Goal: Task Accomplishment & Management: Complete application form

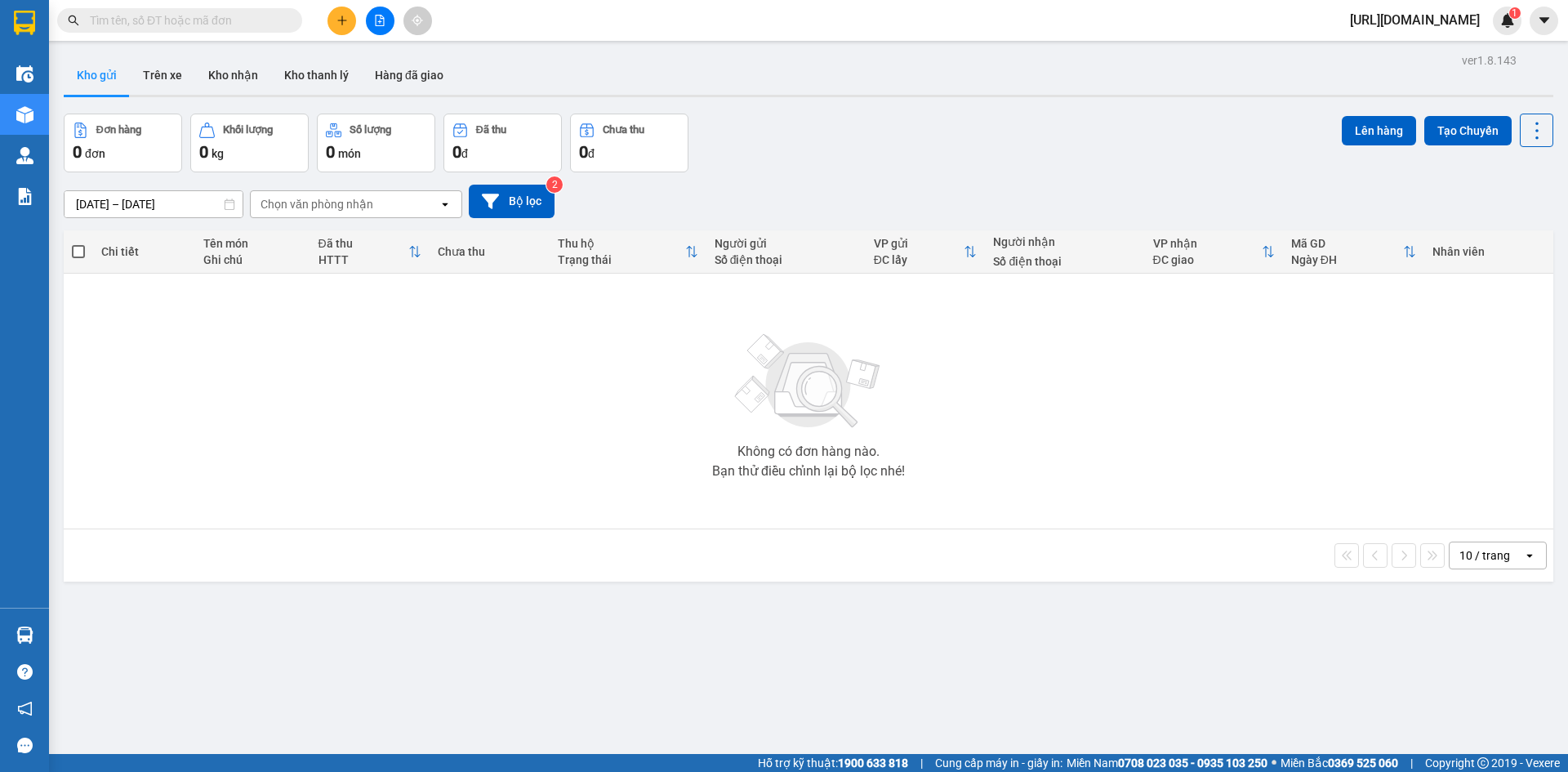
click at [339, 24] on icon "plus" at bounding box center [343, 21] width 12 height 12
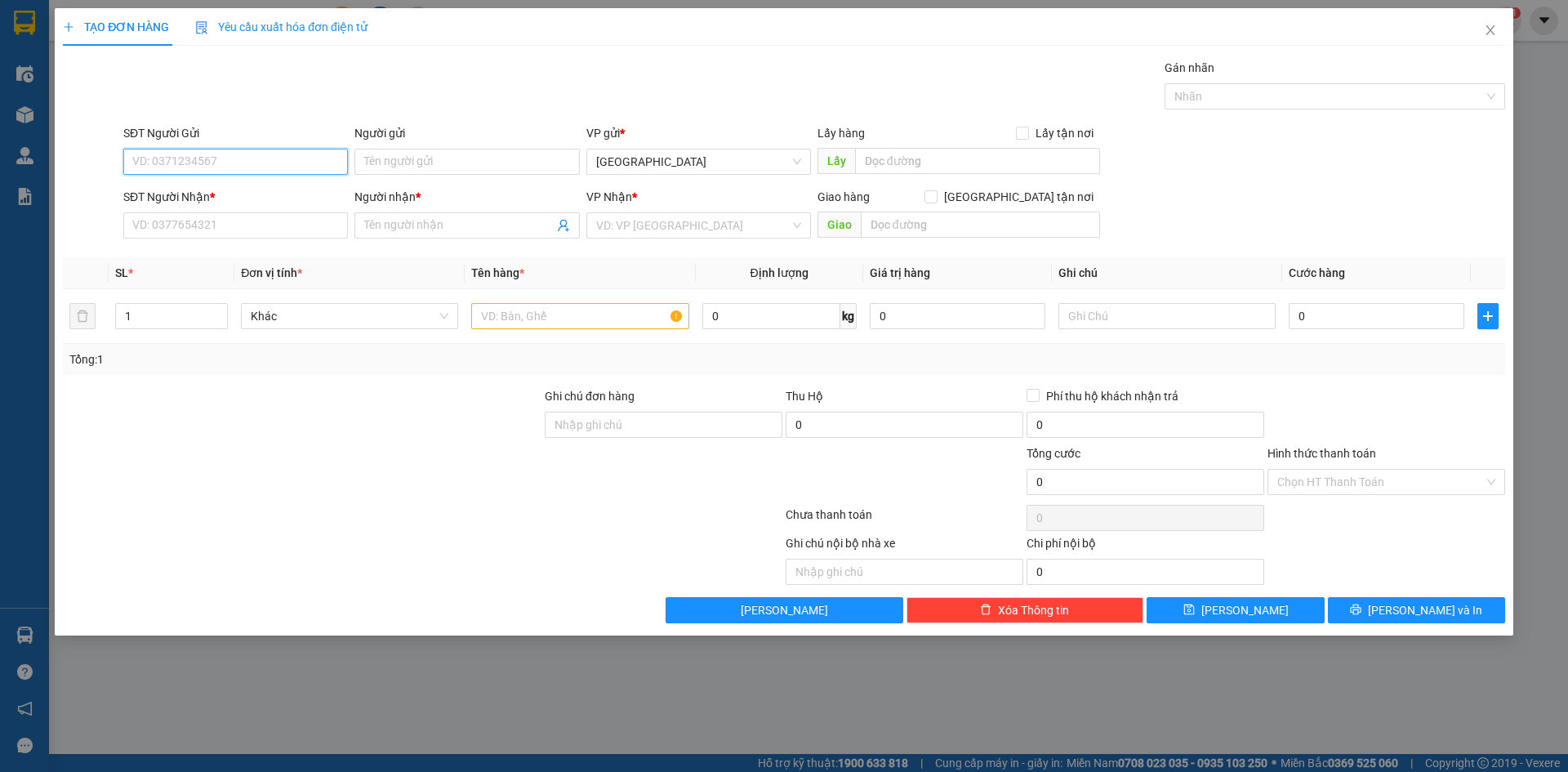
click at [256, 160] on input "SĐT Người Gửi" at bounding box center [235, 161] width 224 height 27
click at [391, 166] on input "Người gửi" at bounding box center [467, 161] width 224 height 27
click at [405, 219] on input "Người nhận *" at bounding box center [459, 225] width 189 height 18
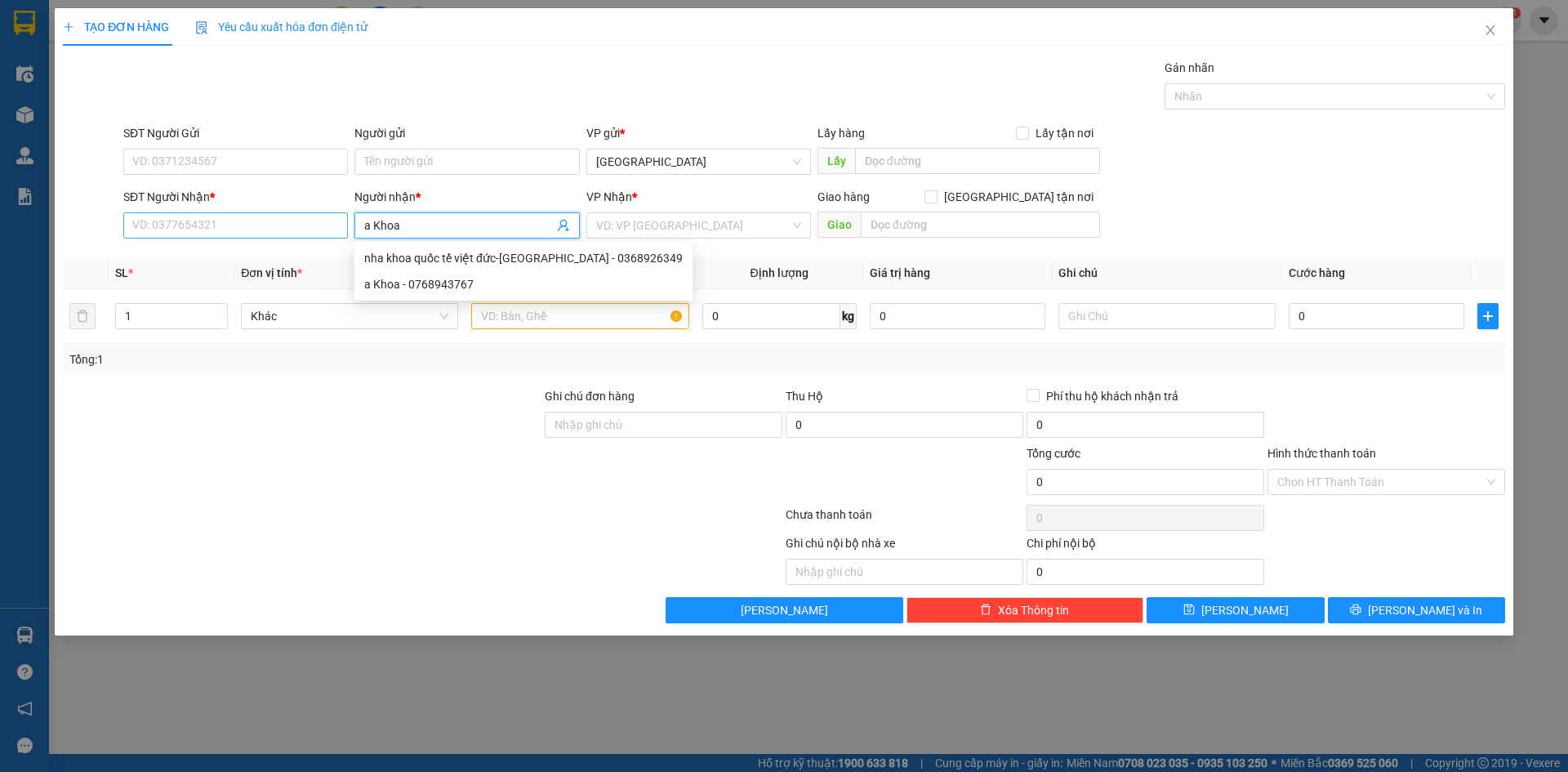
type input "a Khoa"
click at [274, 233] on input "SĐT Người Nhận *" at bounding box center [235, 225] width 224 height 27
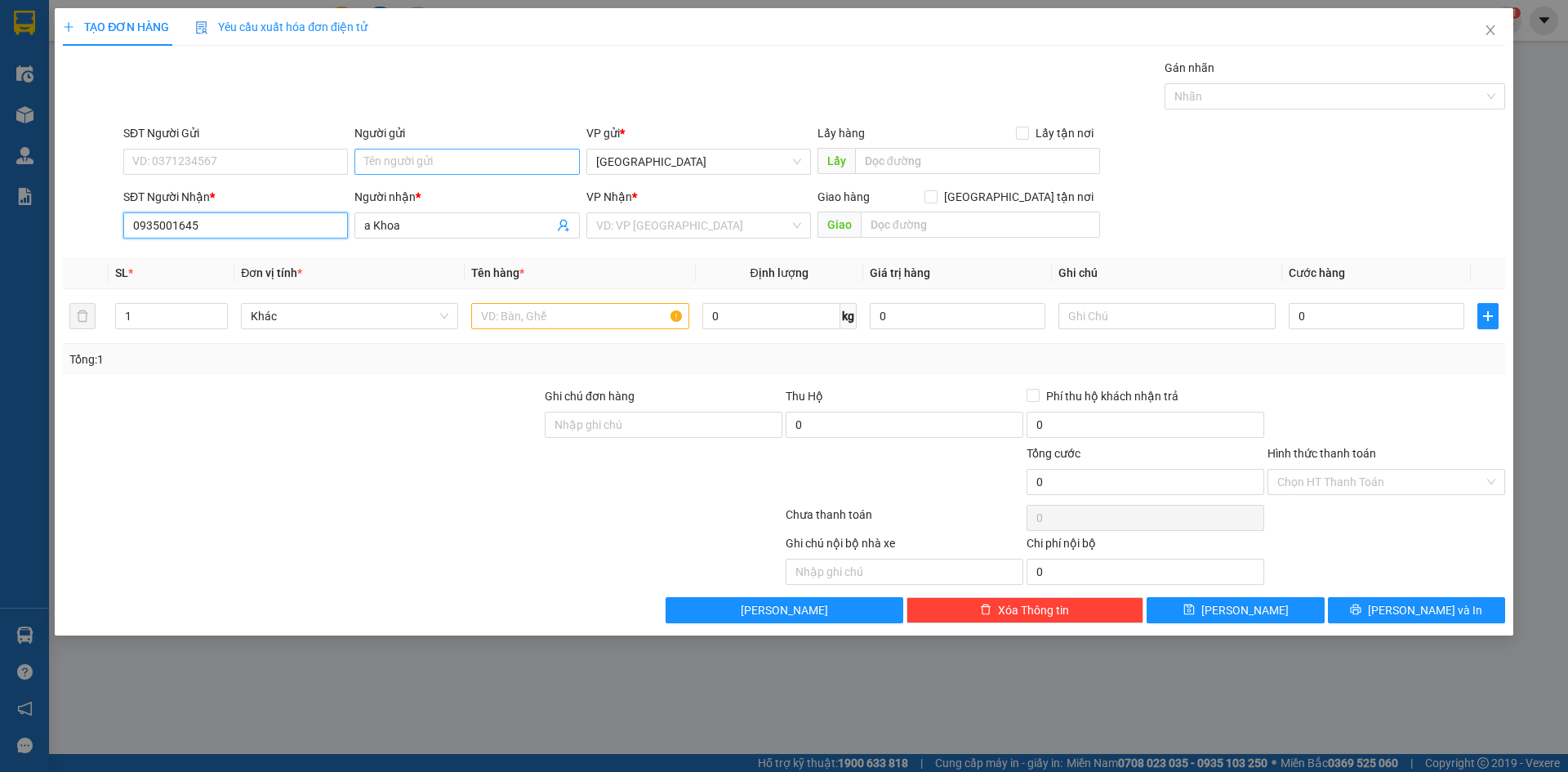
type input "0935001645"
click at [391, 163] on input "Người gửi" at bounding box center [467, 161] width 224 height 27
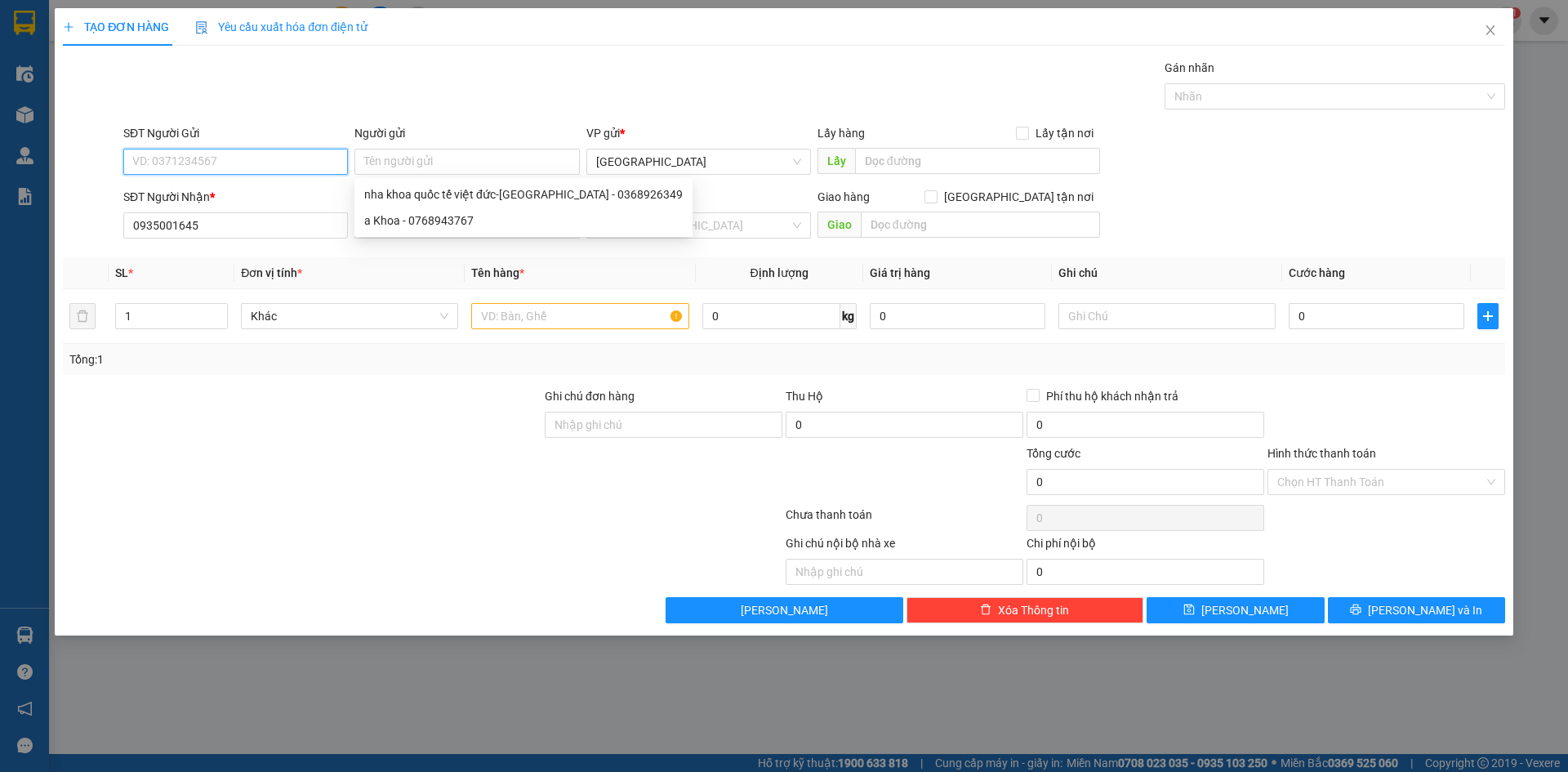
click at [295, 161] on input "SĐT Người Gửi" at bounding box center [235, 161] width 224 height 27
type input "0775298117"
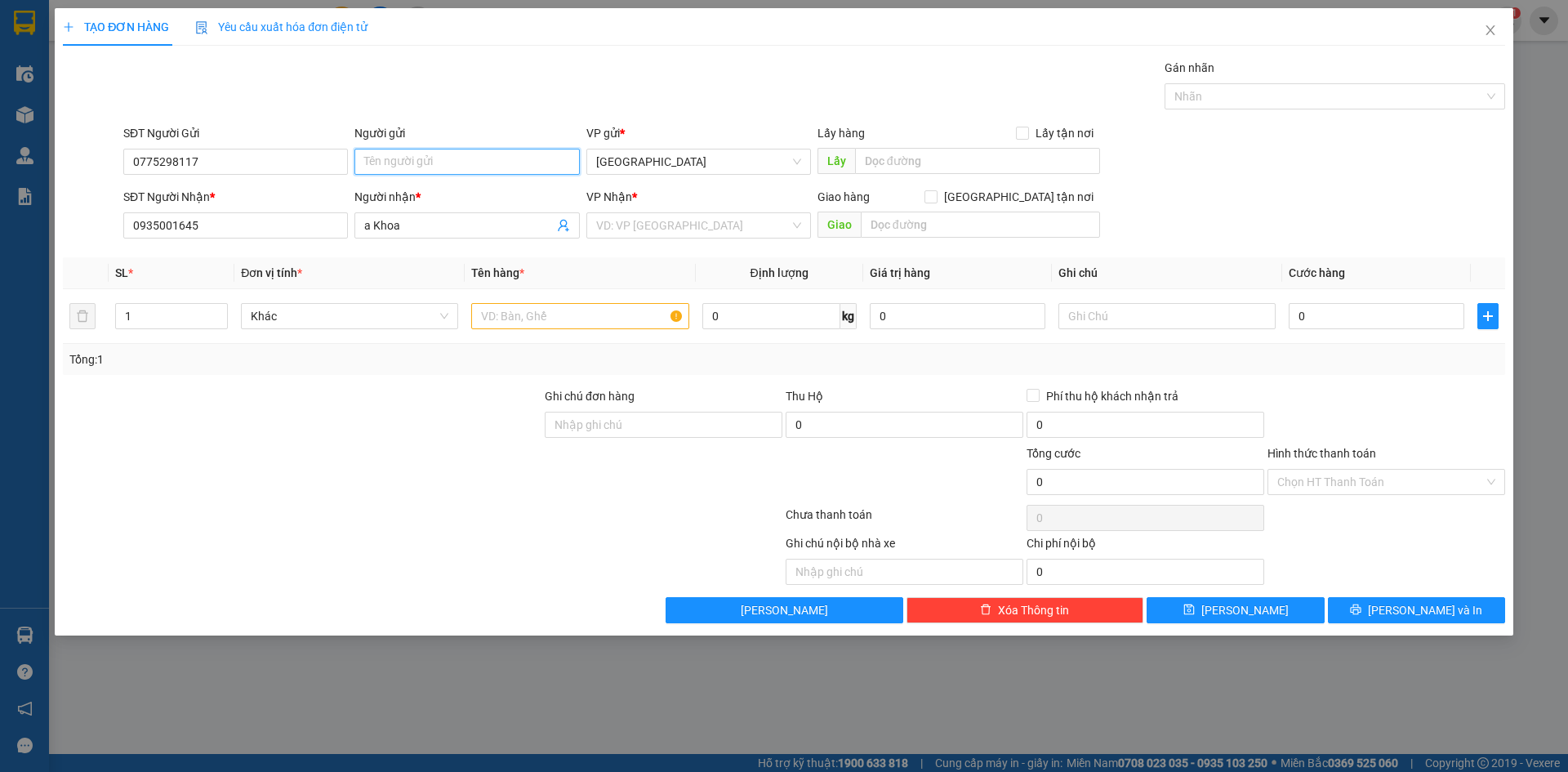
click at [407, 169] on input "Người gửi" at bounding box center [467, 161] width 224 height 27
click at [663, 159] on span "Nha Trang" at bounding box center [699, 161] width 205 height 25
type input "a Danh"
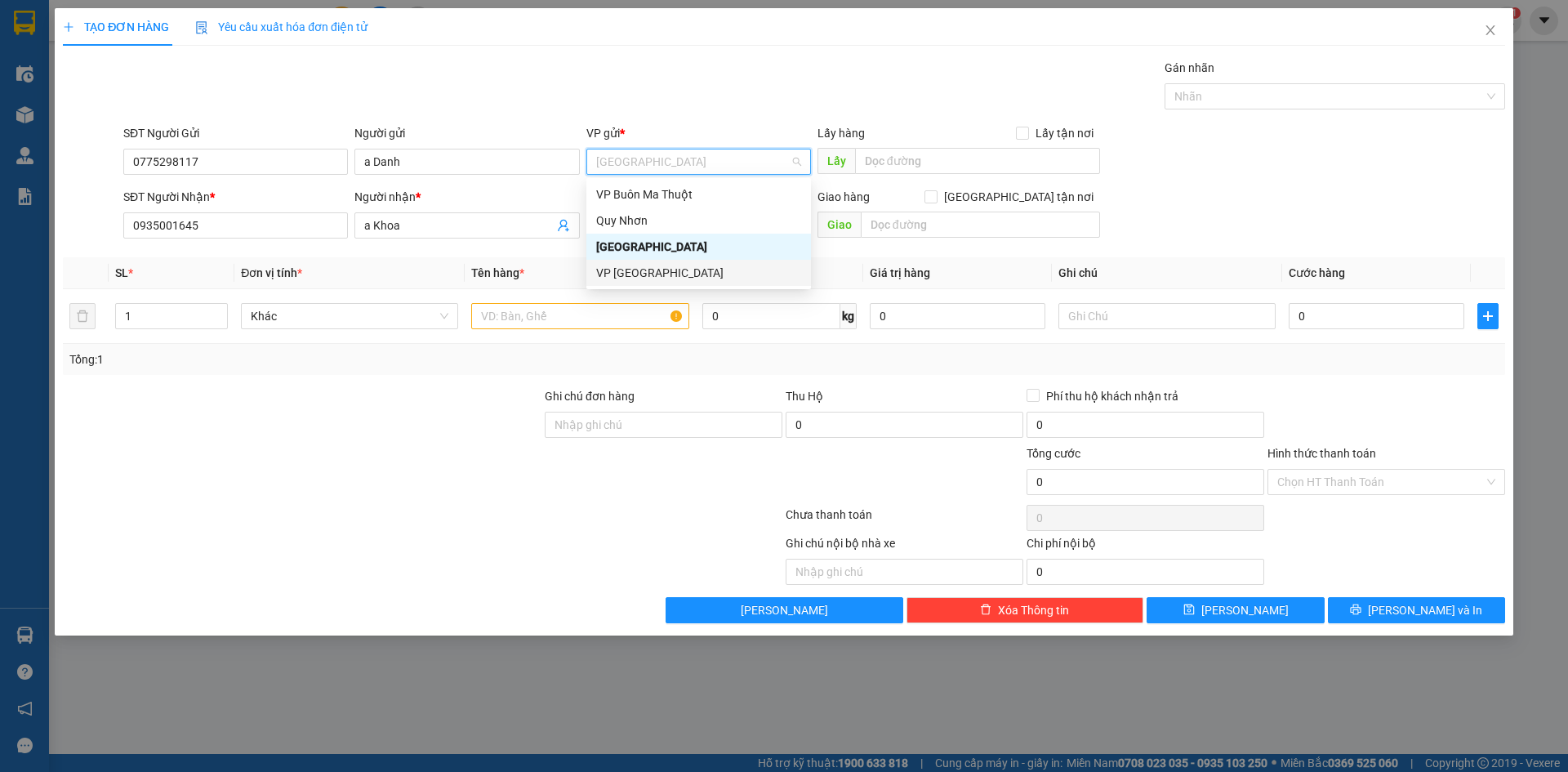
click at [670, 276] on div "VP Tuy Hòa" at bounding box center [699, 273] width 205 height 18
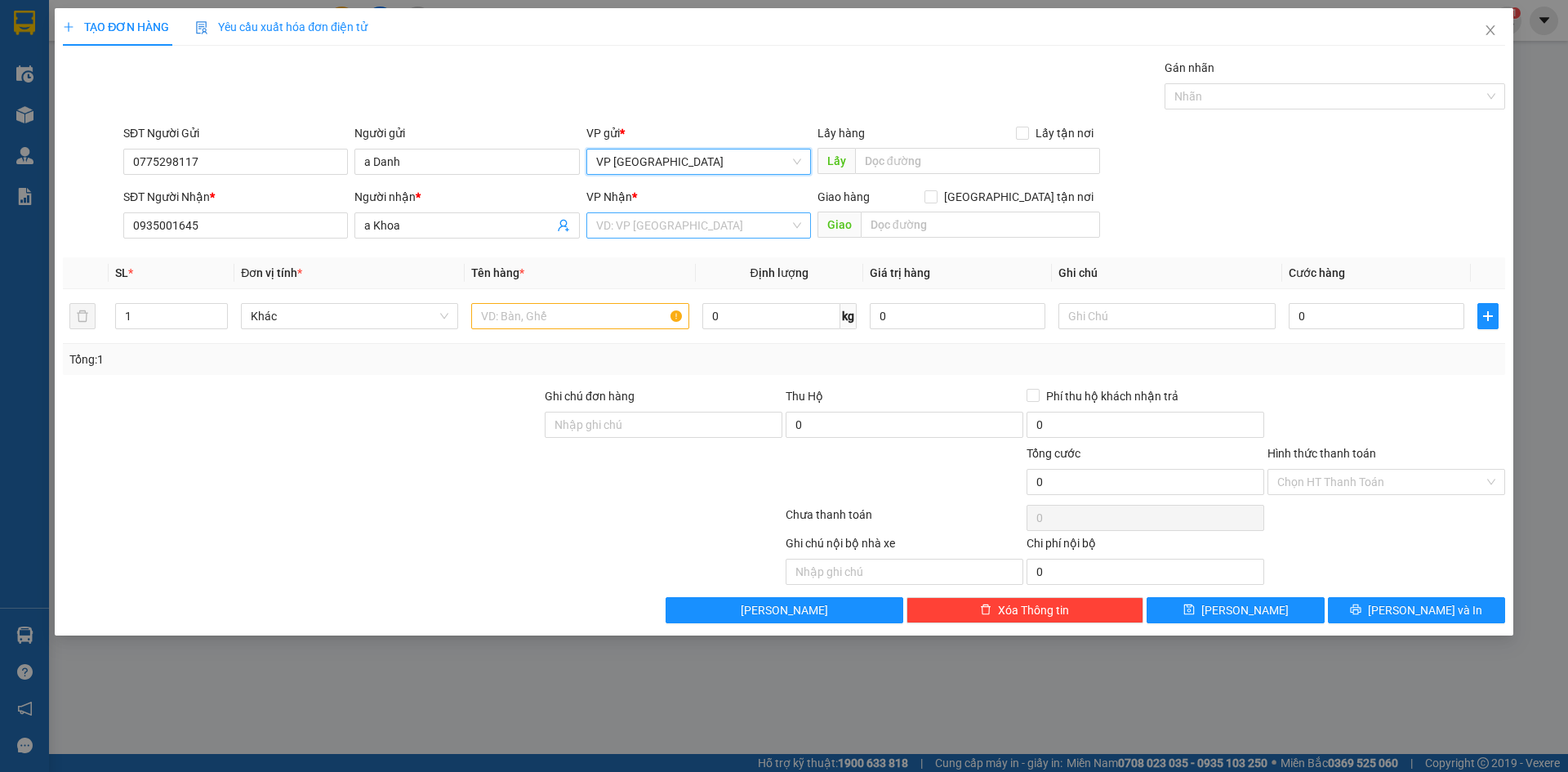
click at [690, 230] on input "search" at bounding box center [693, 225] width 194 height 25
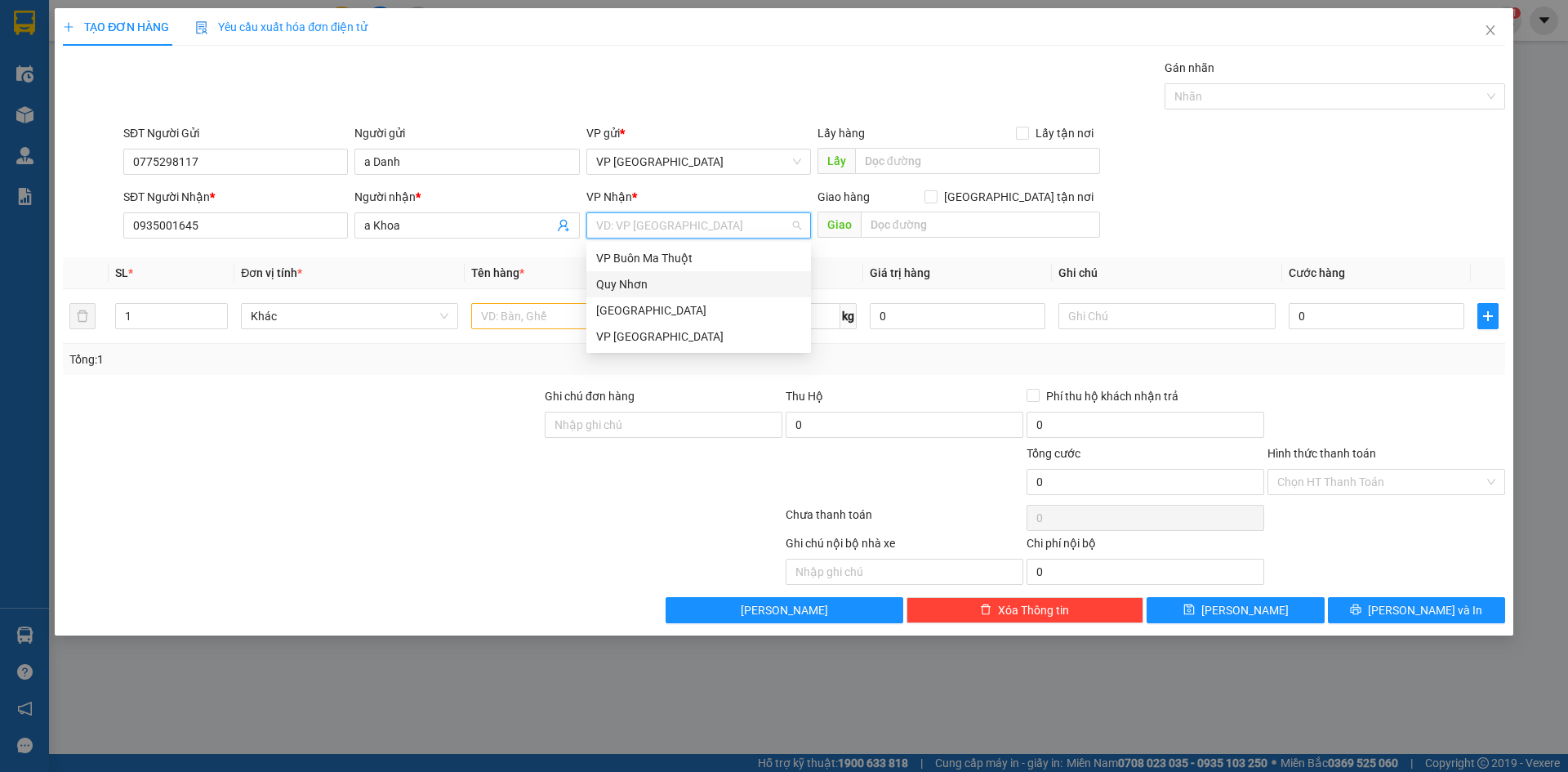
click at [678, 279] on div "Quy Nhơn" at bounding box center [699, 285] width 205 height 18
click at [596, 319] on input "text" at bounding box center [580, 316] width 218 height 27
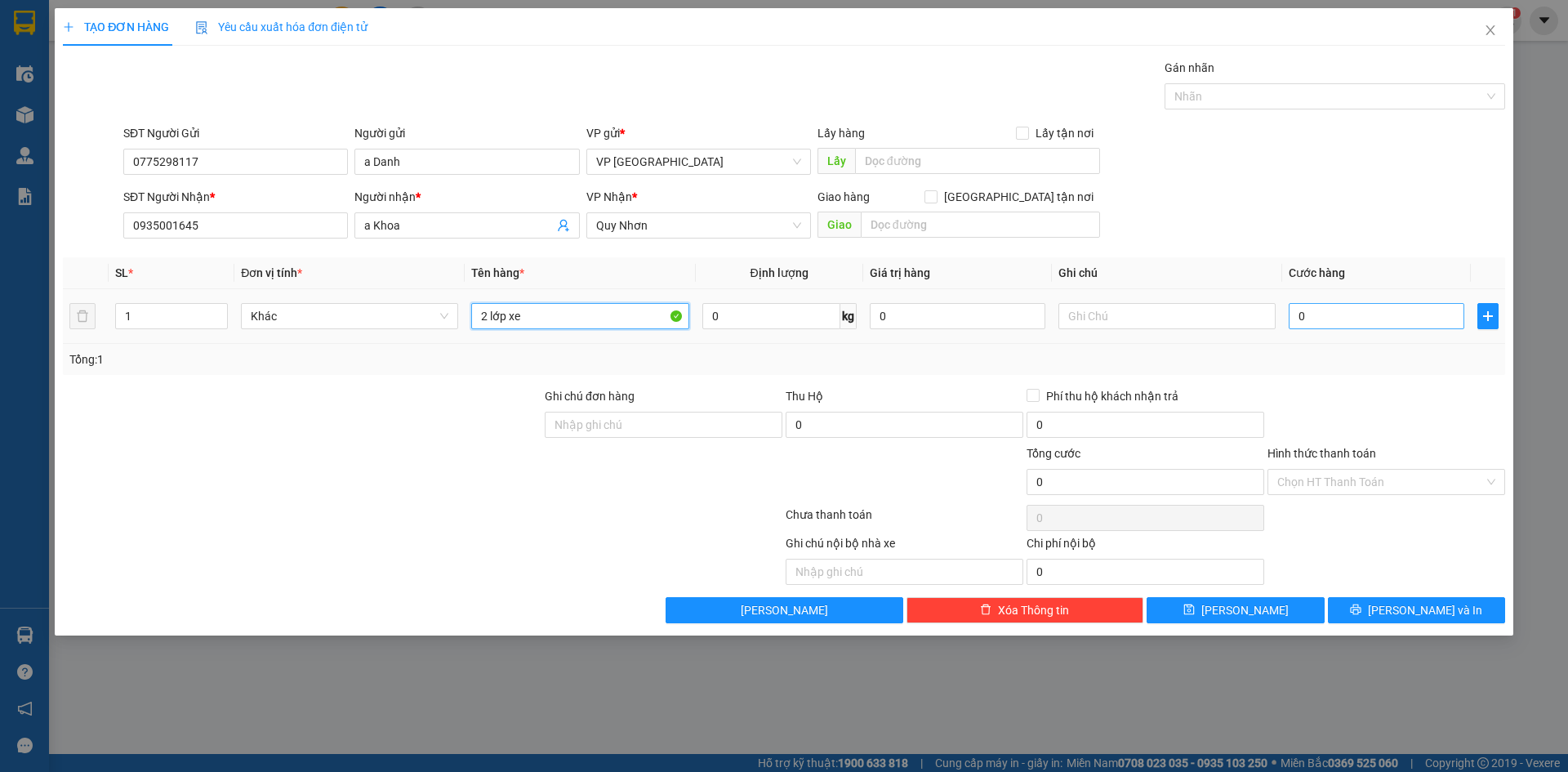
type input "2 lớp xe"
click at [1303, 328] on input "0" at bounding box center [1376, 316] width 175 height 27
type input "1"
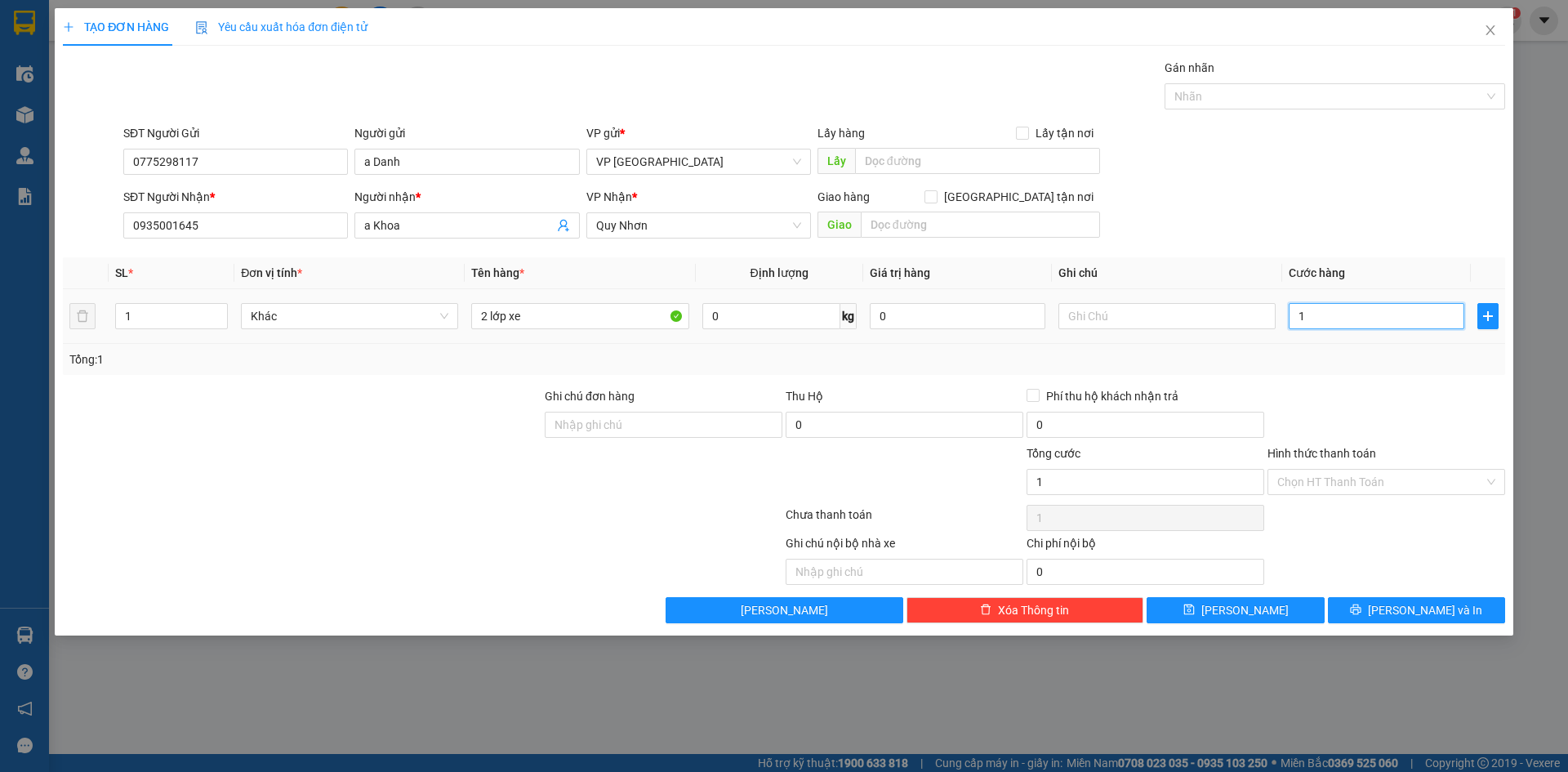
type input "10"
type input "100"
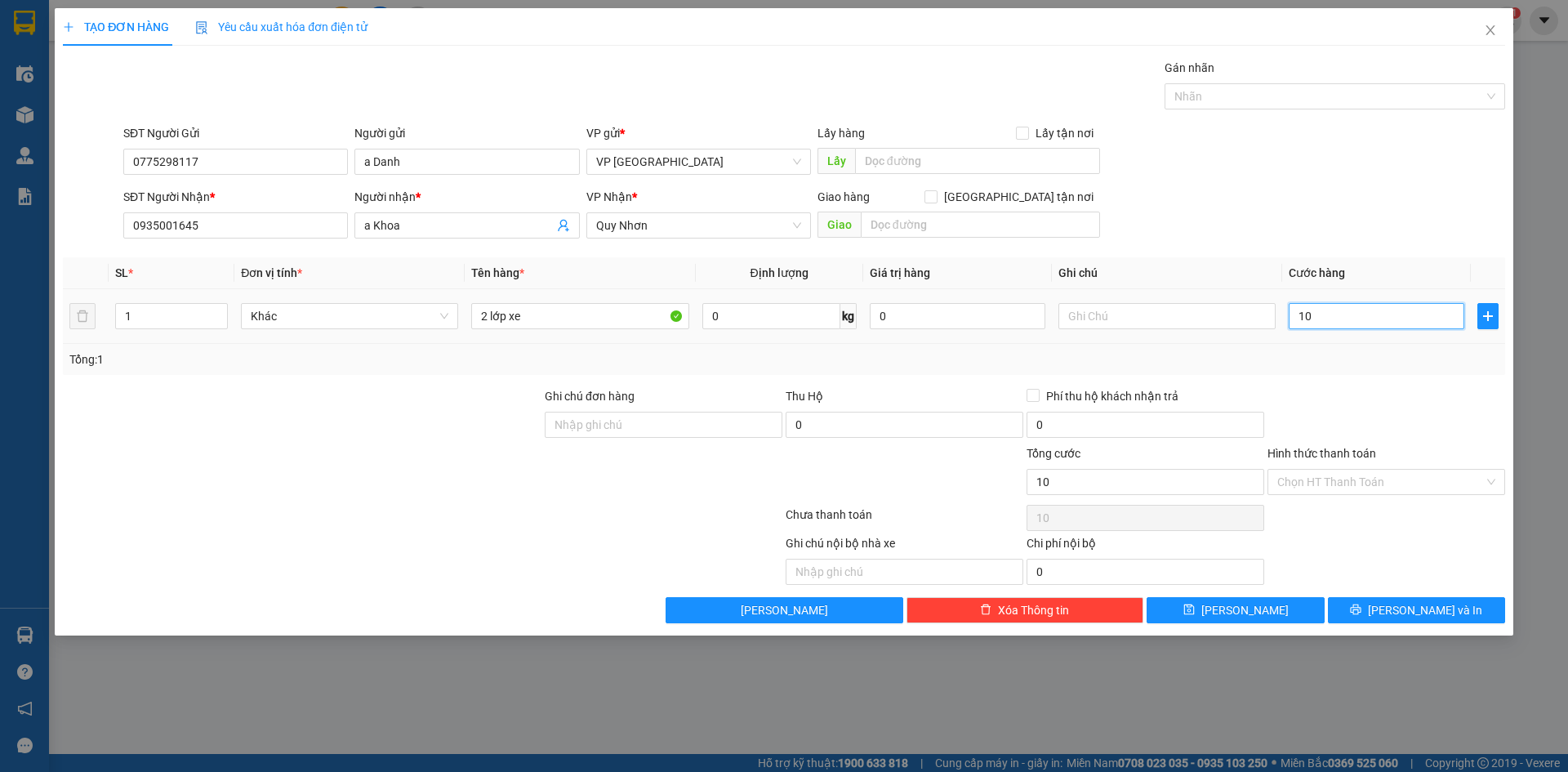
type input "100"
type input "1.000"
type input "10.000"
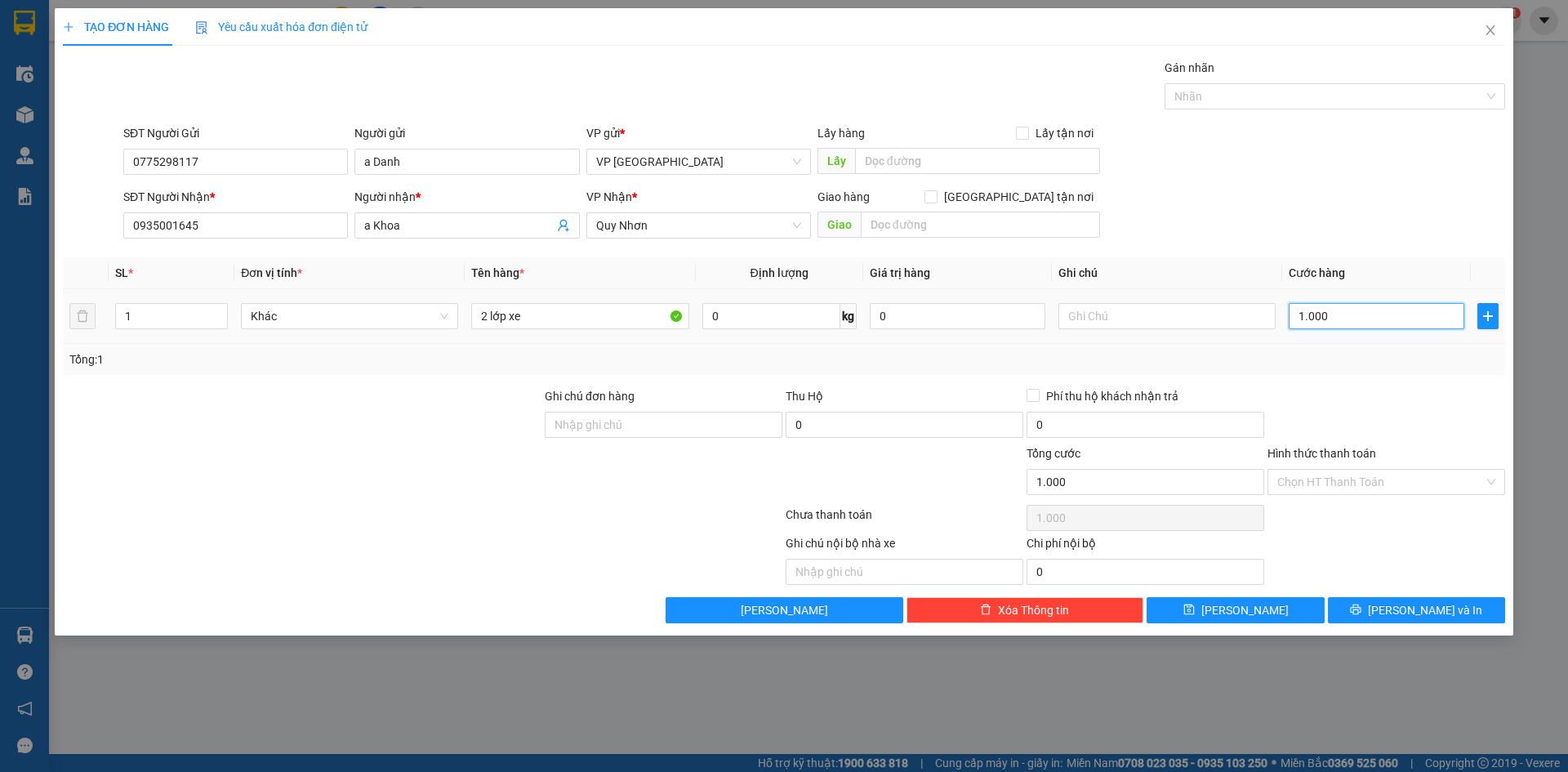
type input "10.000"
type input "100.000"
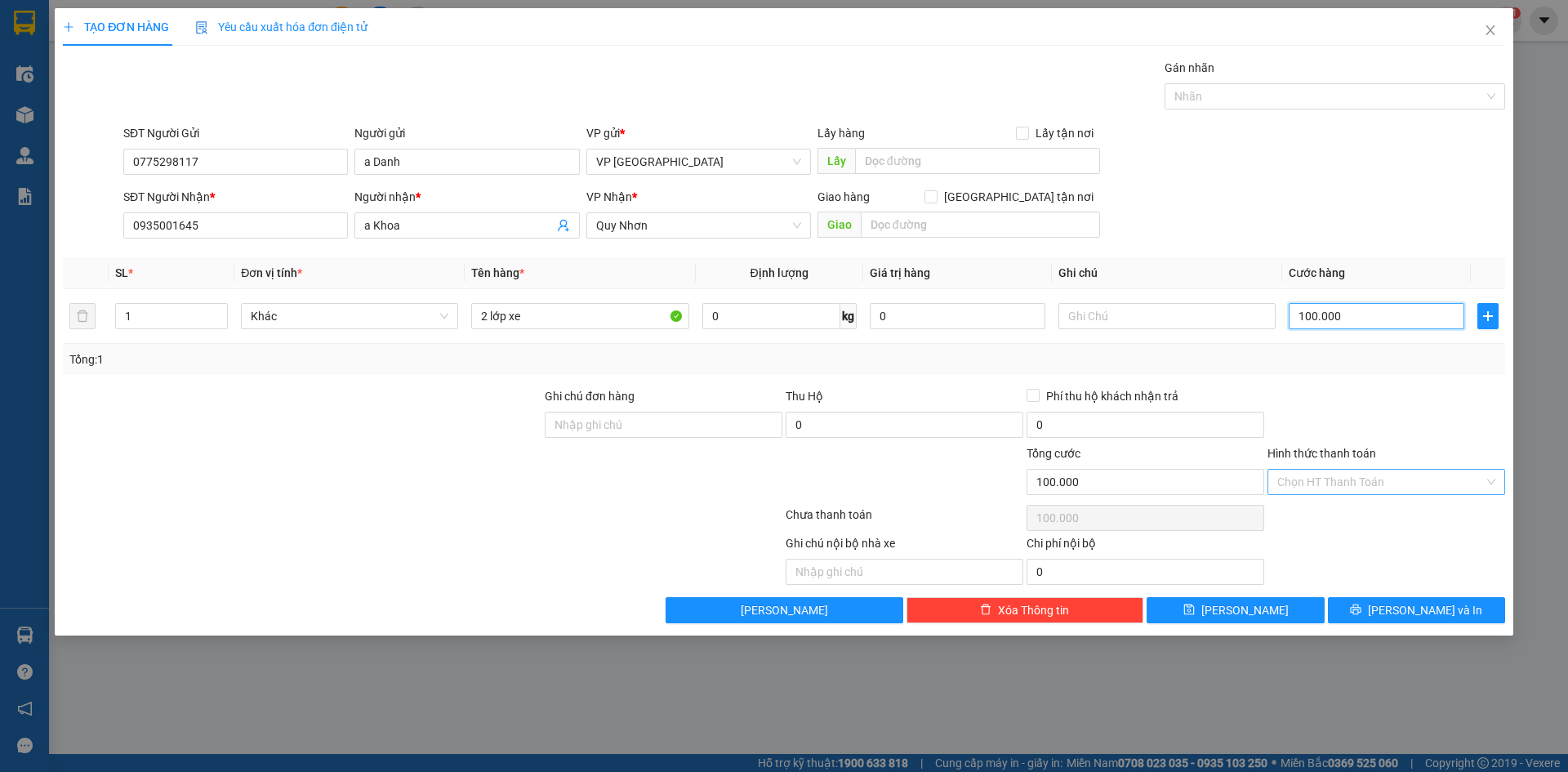
type input "100.000"
click at [1373, 489] on input "Hình thức thanh toán" at bounding box center [1380, 482] width 207 height 25
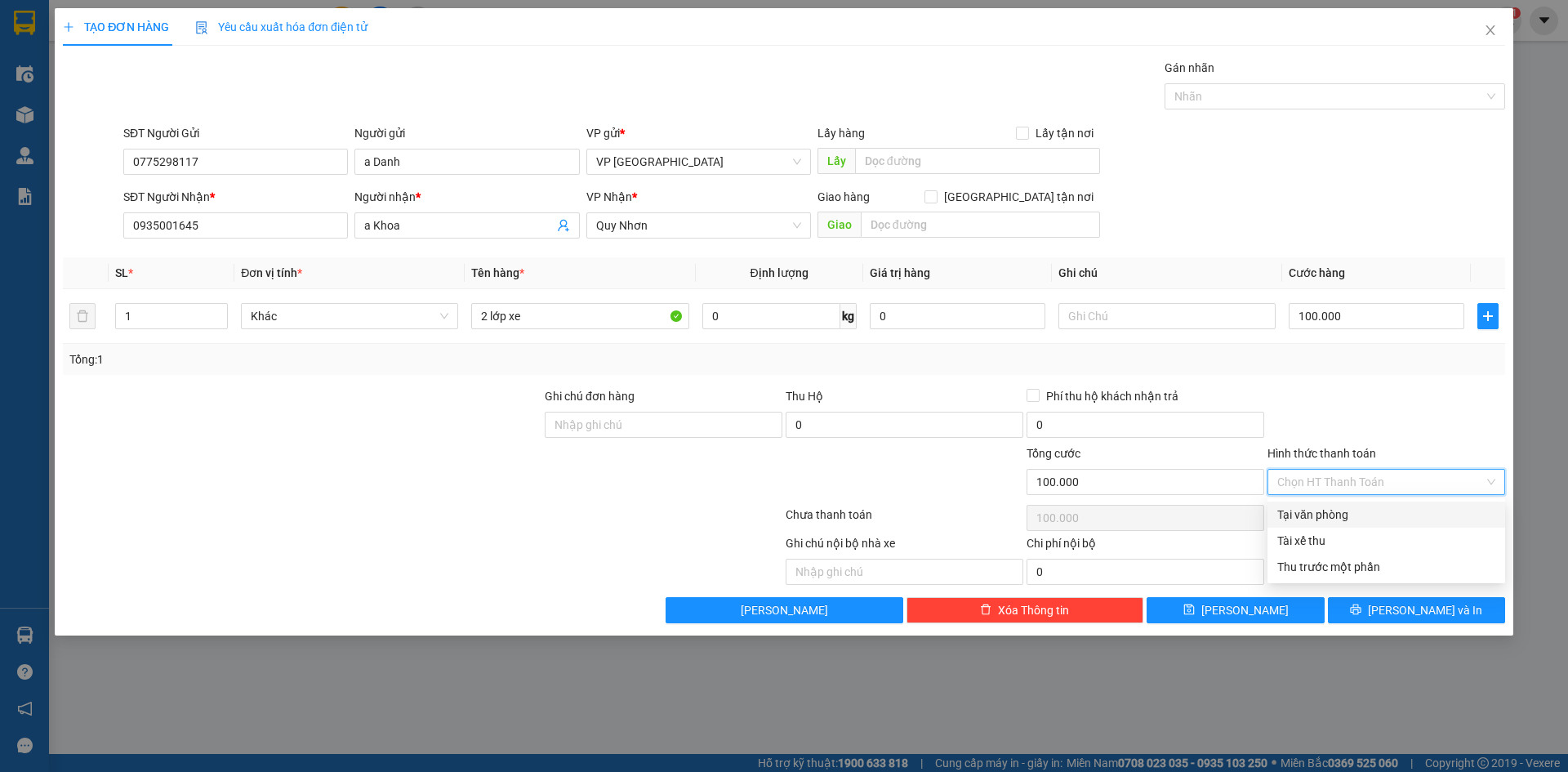
click at [1358, 520] on div "Tại văn phòng" at bounding box center [1385, 514] width 218 height 18
type input "0"
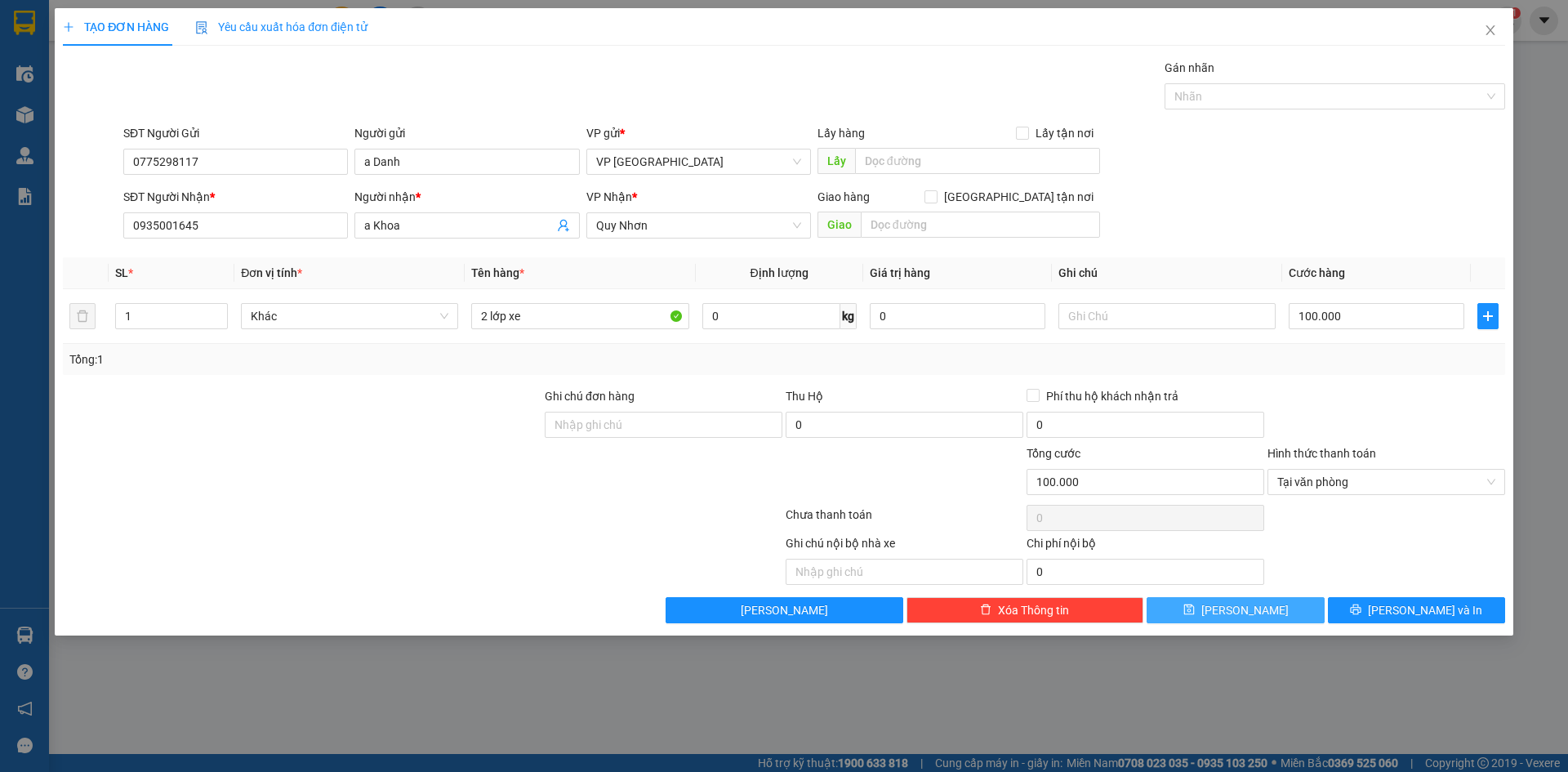
click at [1277, 607] on button "Lưu" at bounding box center [1235, 610] width 177 height 27
type input "0"
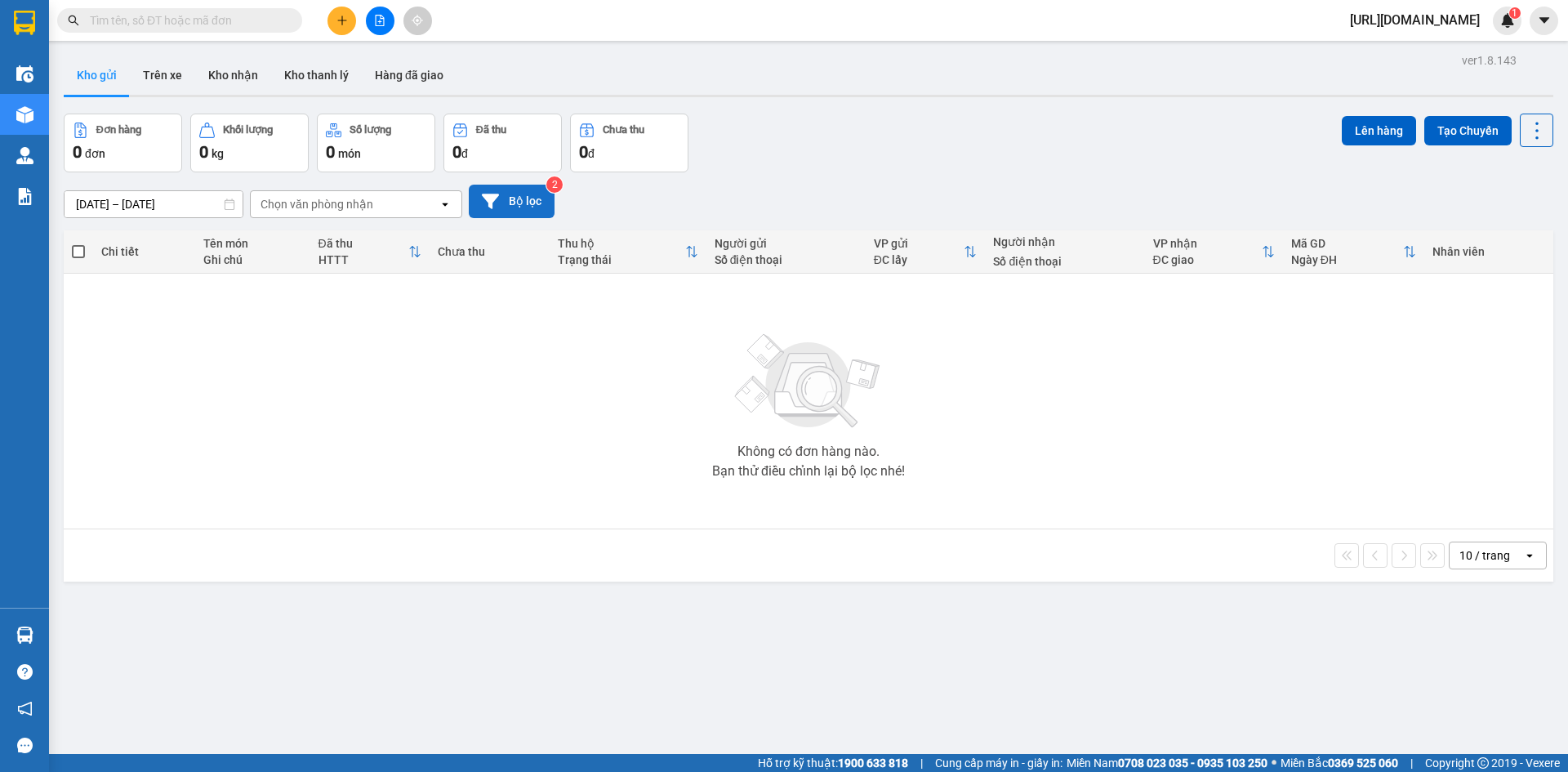
click at [507, 202] on button "Bộ lọc" at bounding box center [511, 201] width 86 height 33
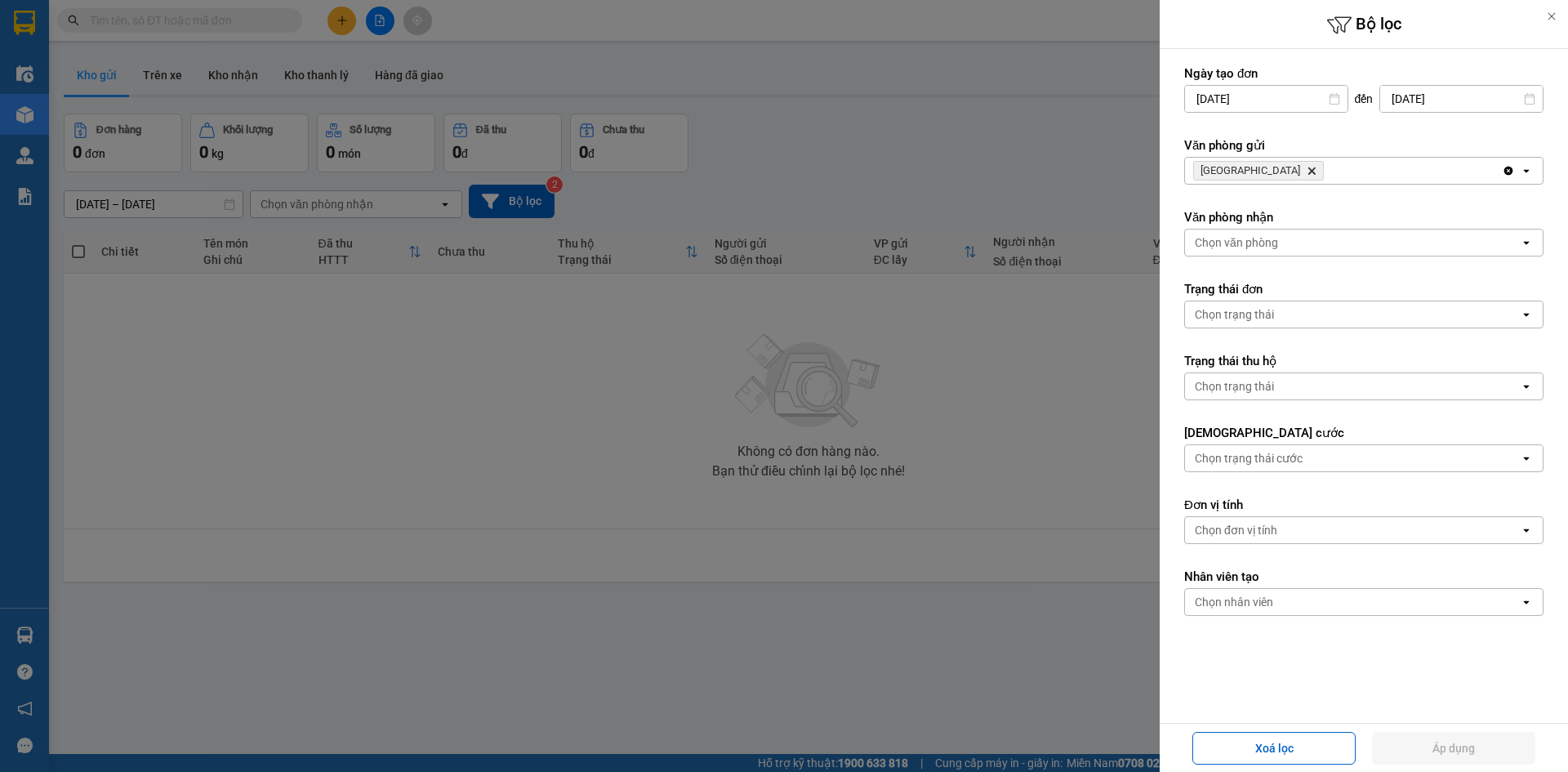
click at [1261, 175] on span "Nha Trang Delete" at bounding box center [1258, 170] width 131 height 20
click at [1306, 175] on icon "Delete" at bounding box center [1311, 170] width 10 height 10
click at [1271, 171] on div "Chọn văn phòng" at bounding box center [1236, 170] width 84 height 17
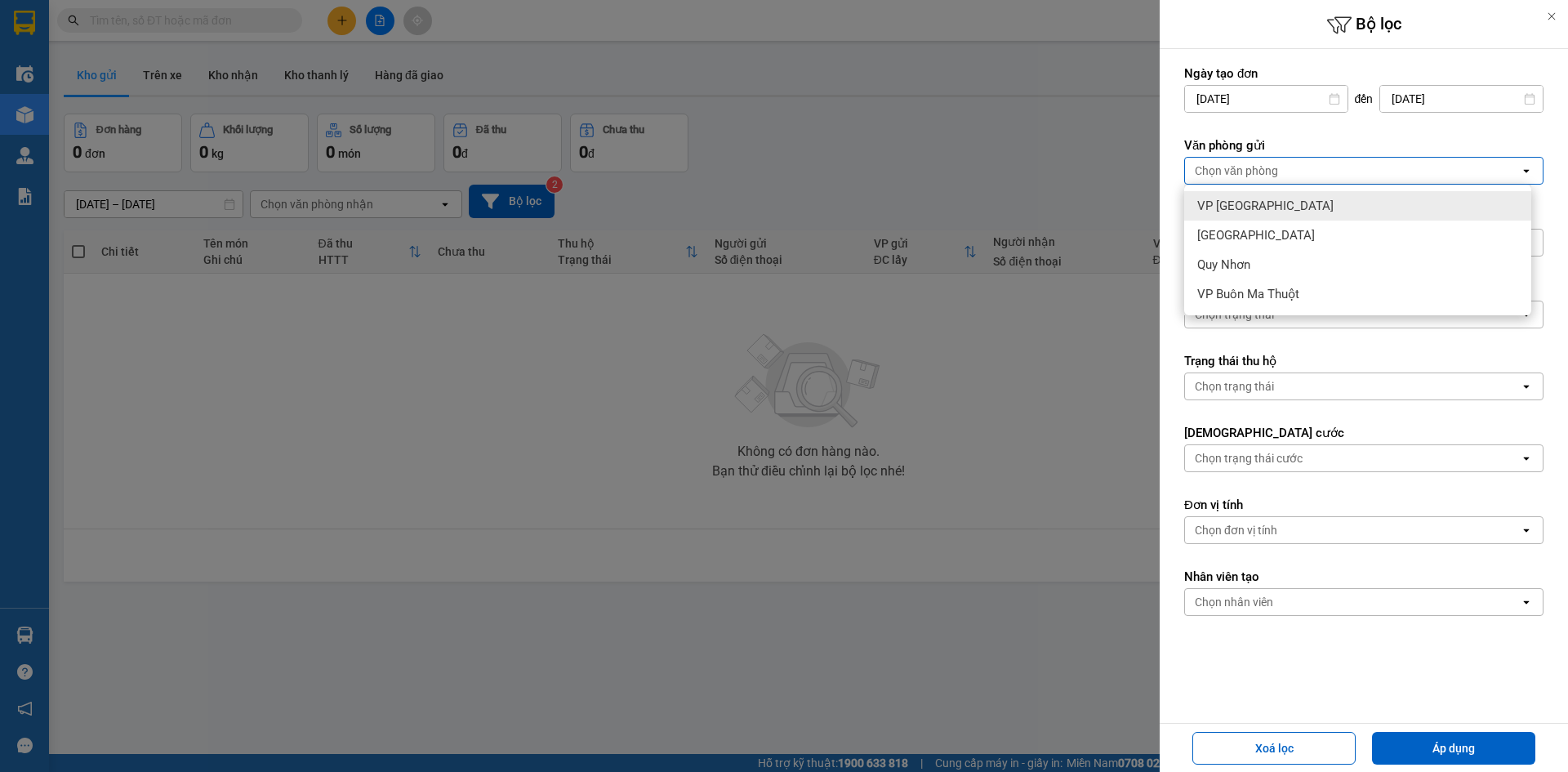
click at [1268, 200] on div "VP Tuy Hòa" at bounding box center [1357, 206] width 347 height 30
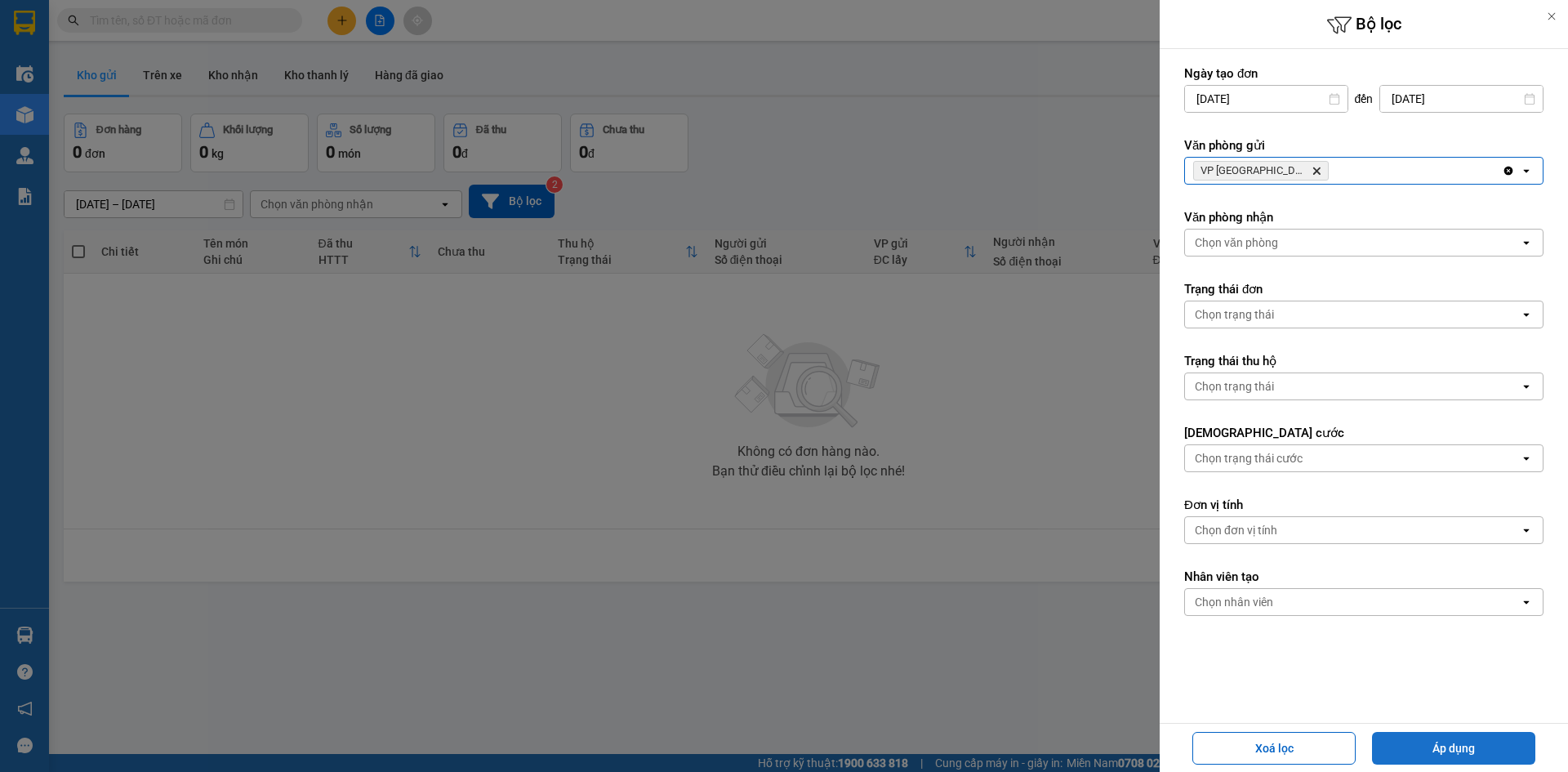
click at [1464, 741] on button "Áp dụng" at bounding box center [1454, 747] width 163 height 32
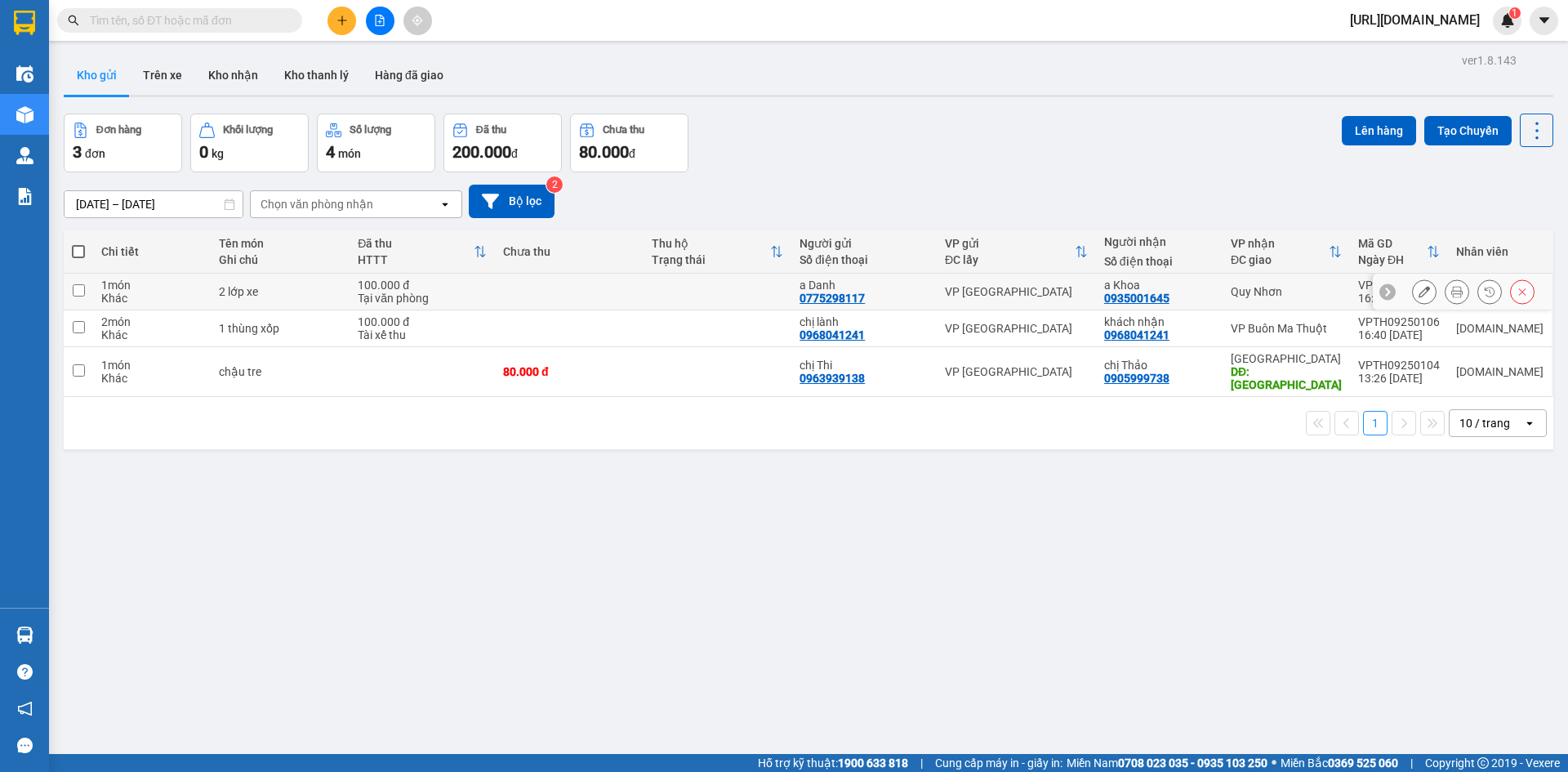
click at [75, 298] on td at bounding box center [79, 291] width 30 height 36
checkbox input "true"
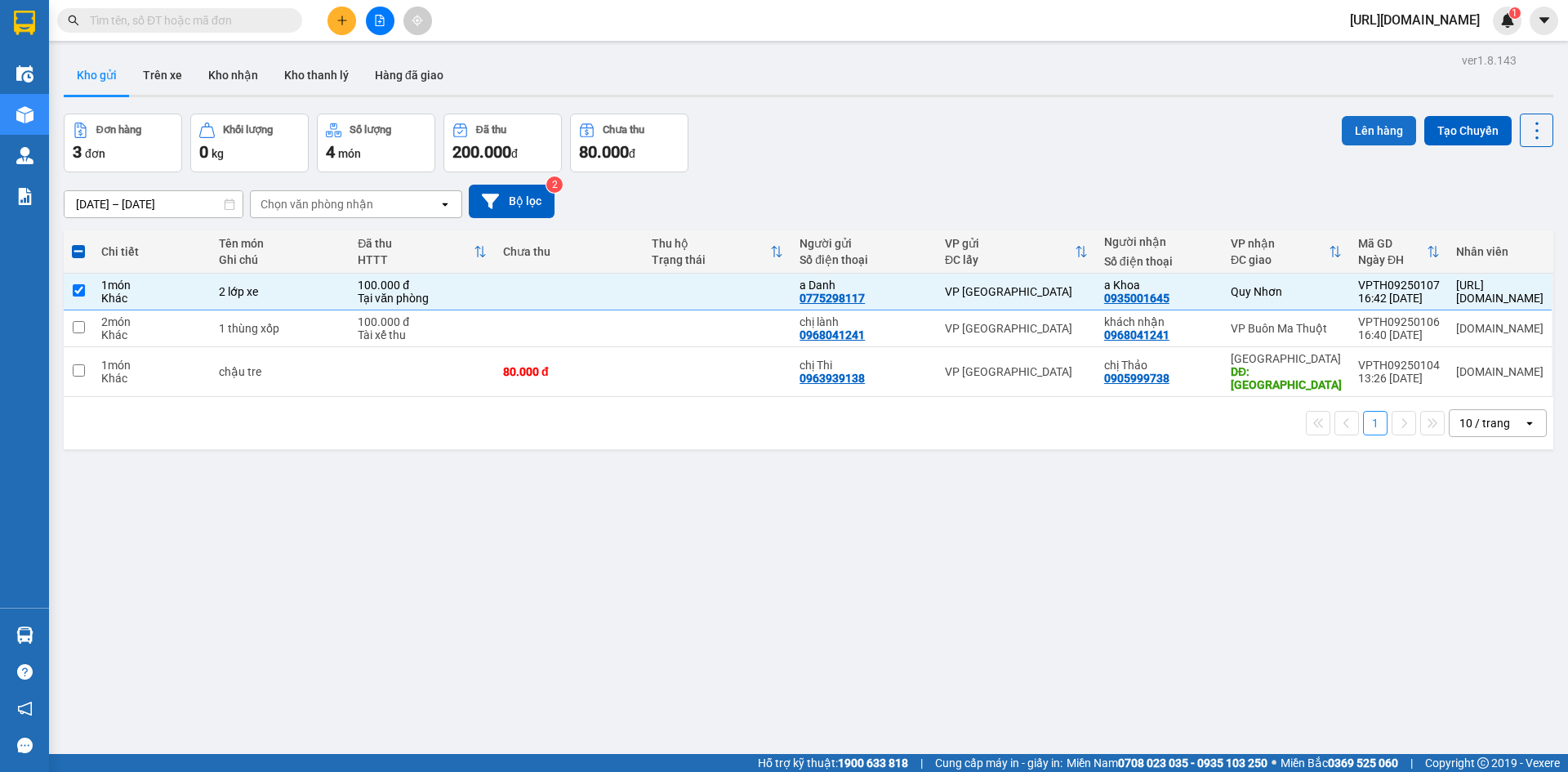
click at [1377, 127] on button "Lên hàng" at bounding box center [1378, 131] width 74 height 30
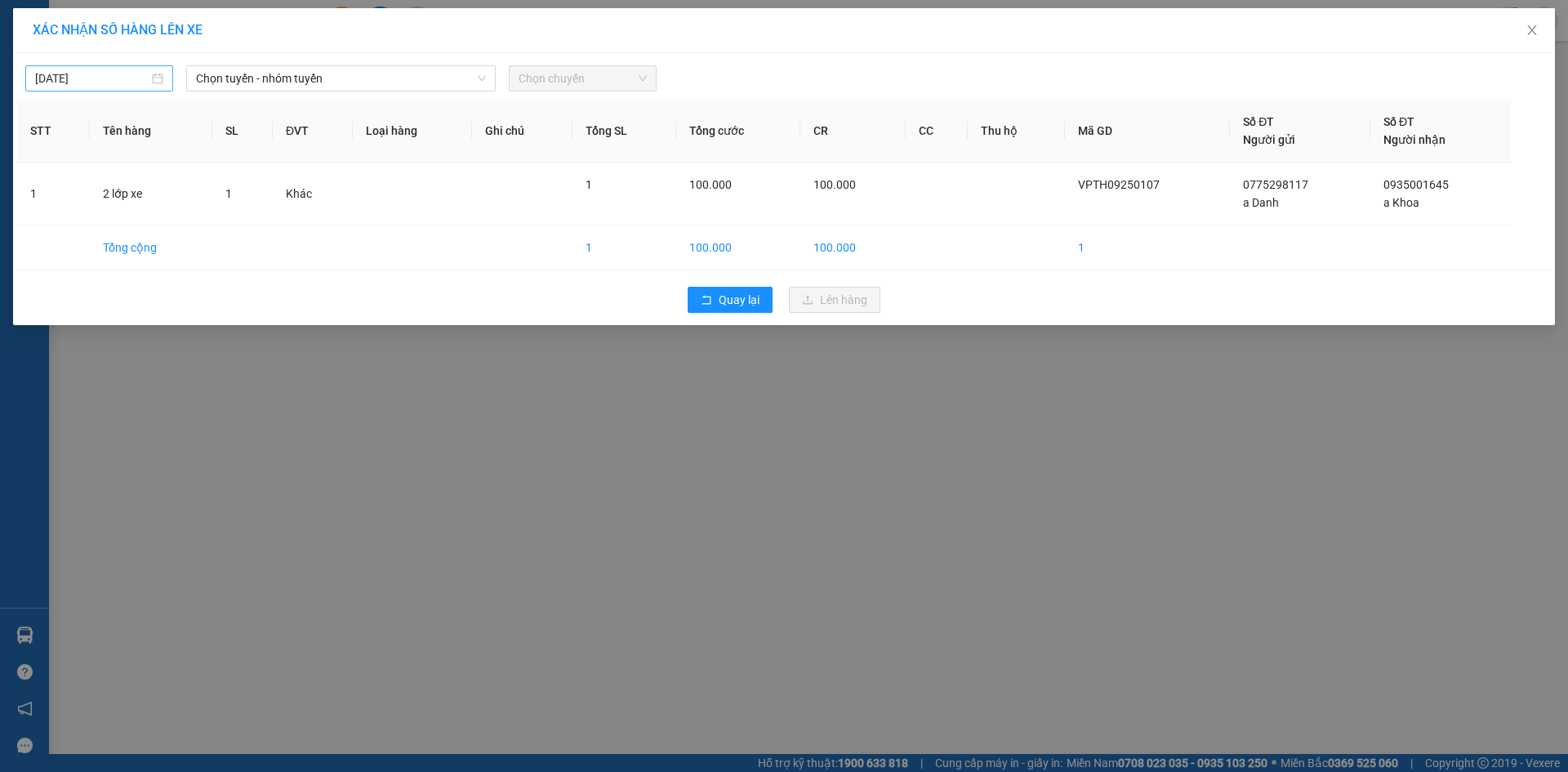
click at [133, 74] on input "14/09/2025" at bounding box center [92, 79] width 113 height 18
click at [79, 215] on div "15" at bounding box center [80, 223] width 20 height 20
type input "15/09/2025"
click at [223, 76] on span "Chọn tuyến - nhóm tuyến" at bounding box center [341, 78] width 289 height 25
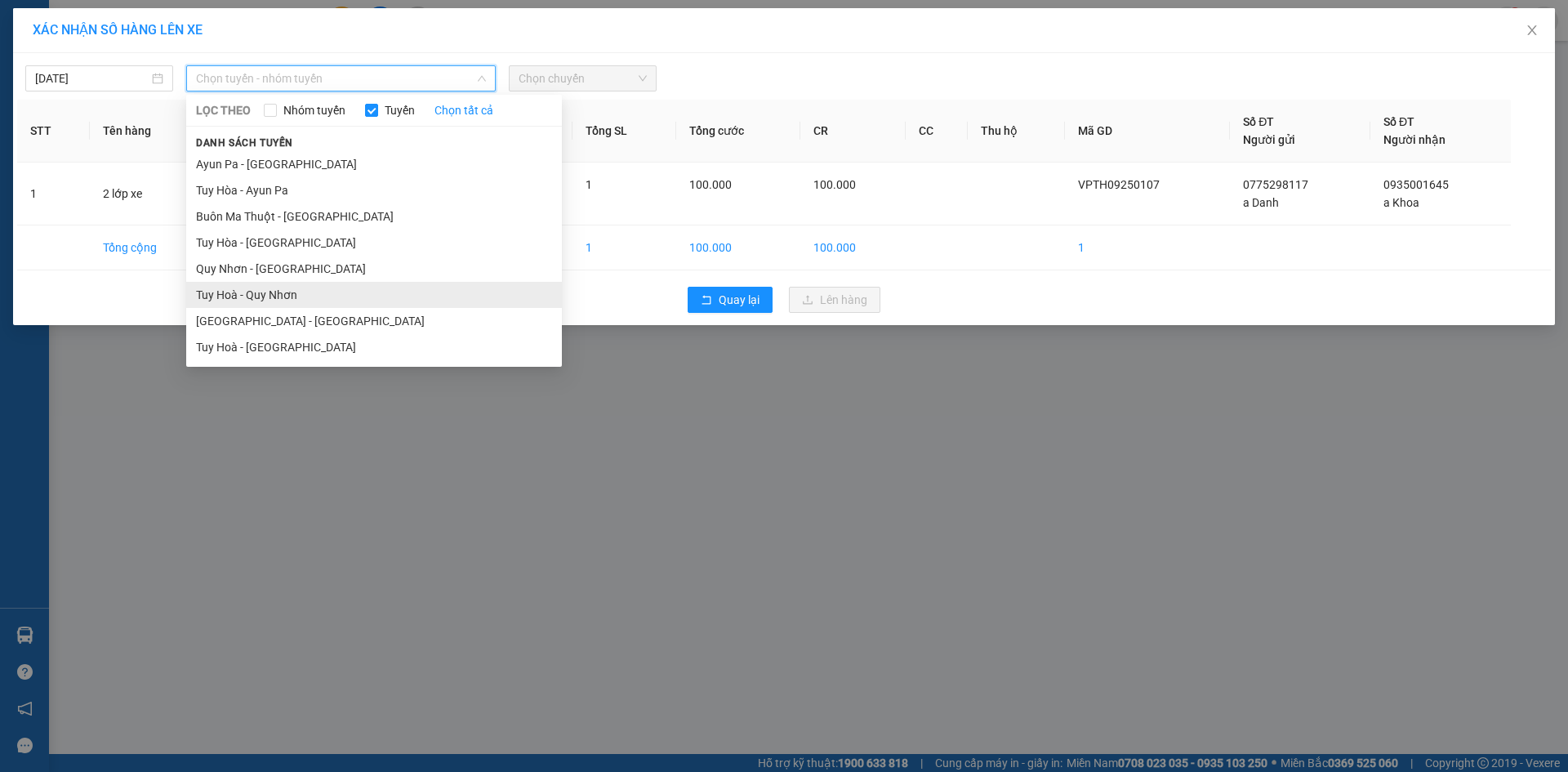
click at [307, 290] on li "Tuy Hoà - Quy Nhơn" at bounding box center [374, 294] width 376 height 27
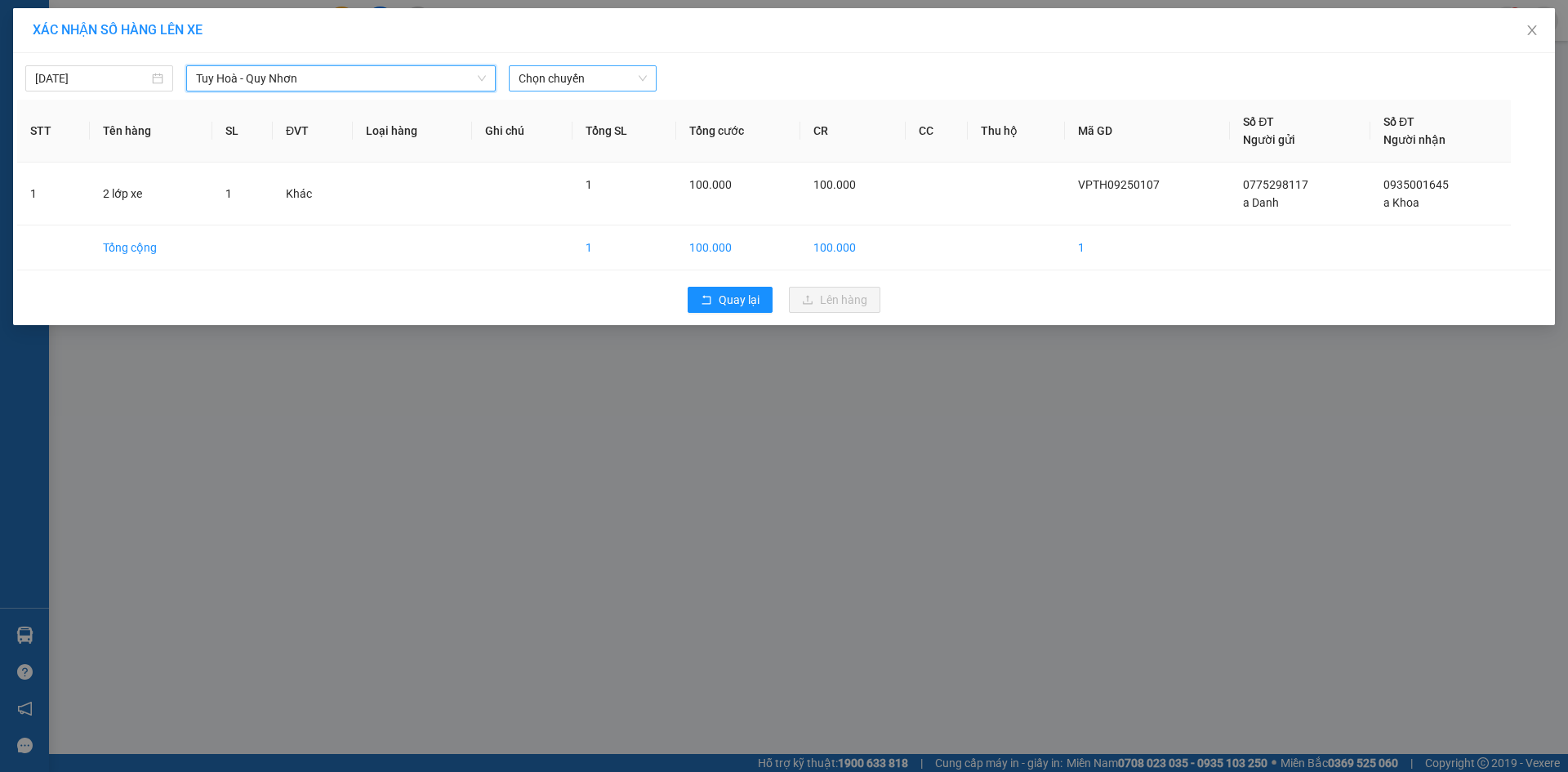
click at [556, 89] on span "Chọn chuyến" at bounding box center [583, 78] width 128 height 25
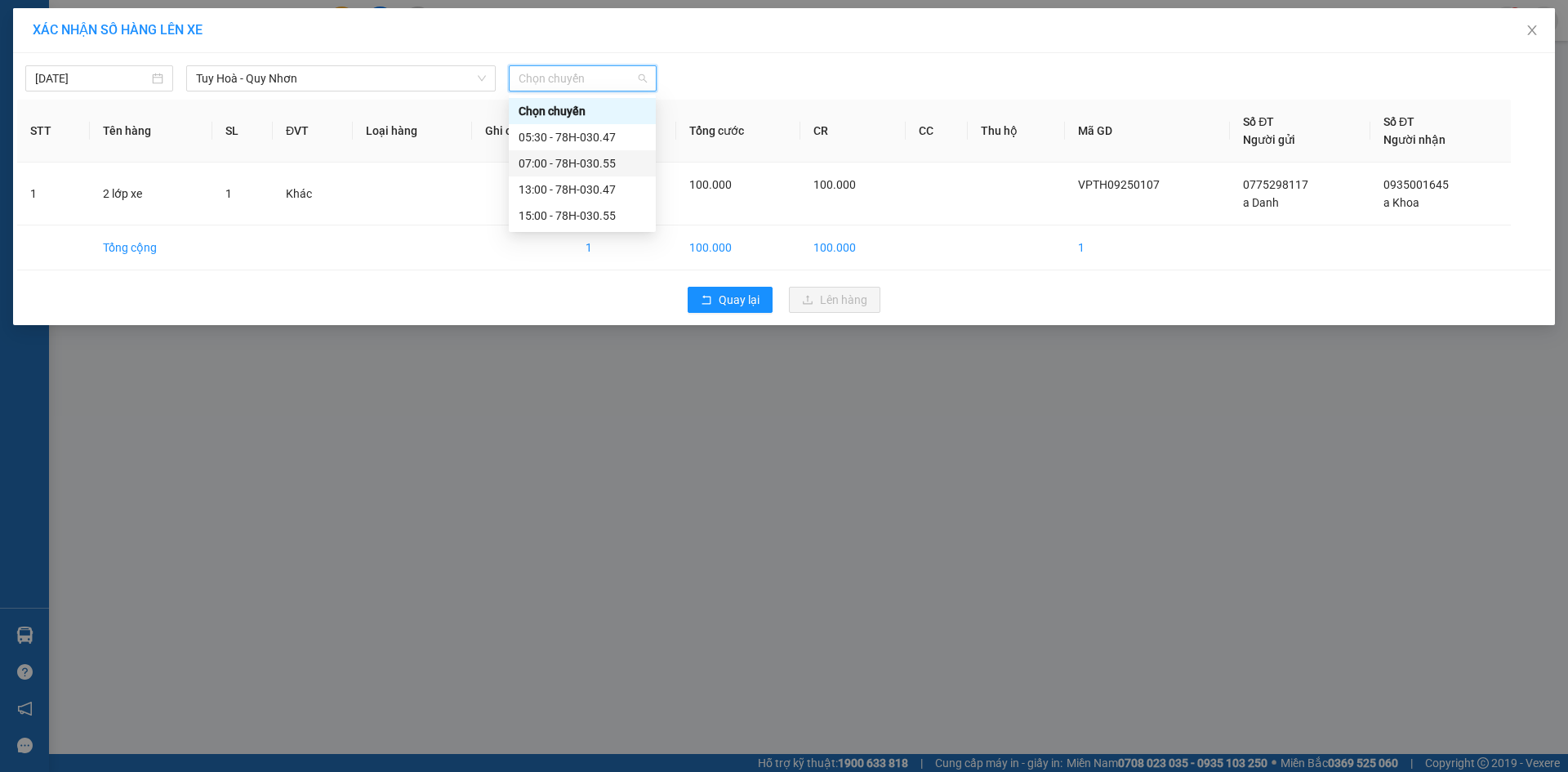
click at [584, 161] on div "07:00 - 78H-030.55" at bounding box center [582, 163] width 127 height 18
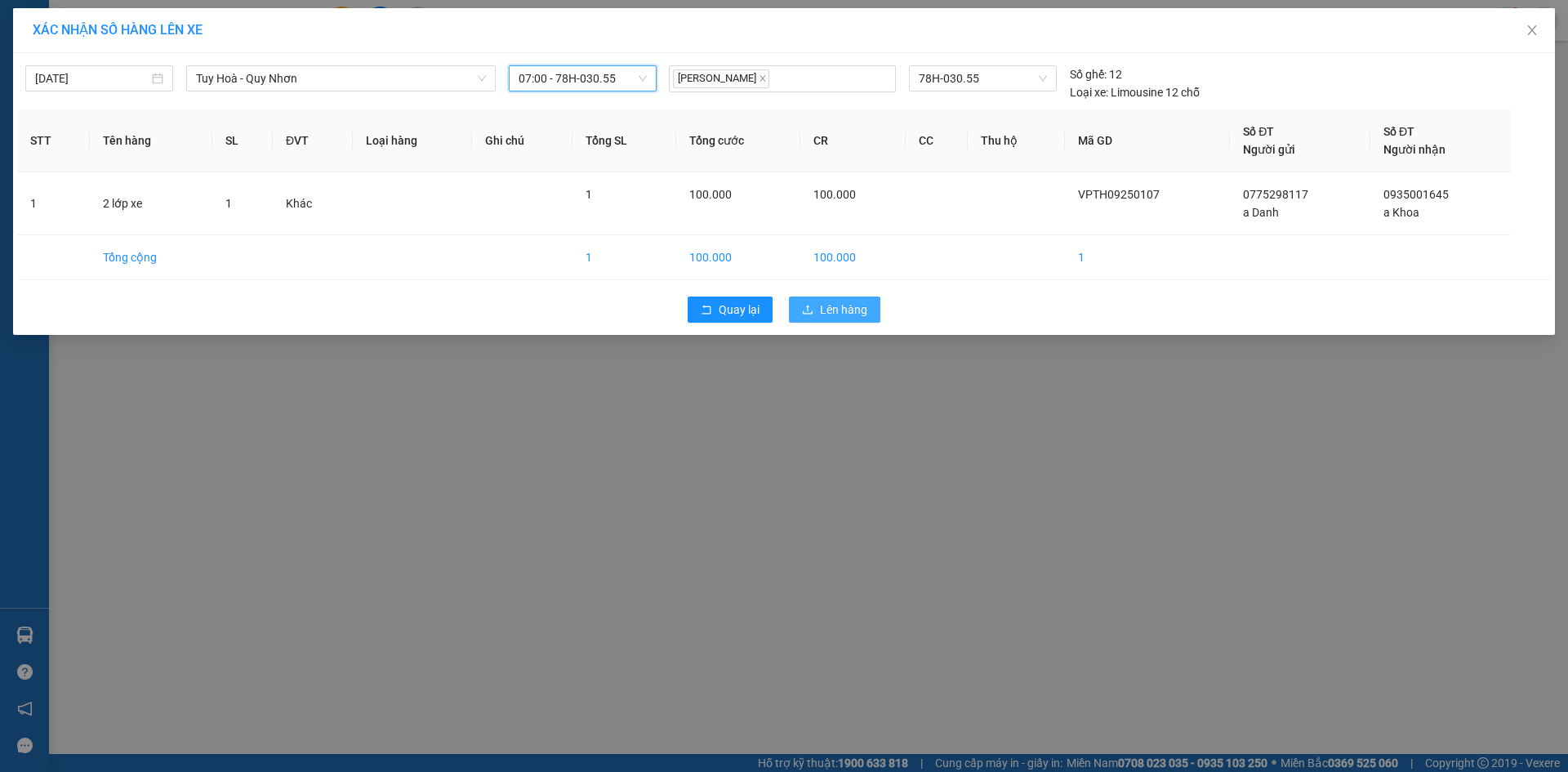
click at [843, 308] on span "Lên hàng" at bounding box center [844, 309] width 47 height 18
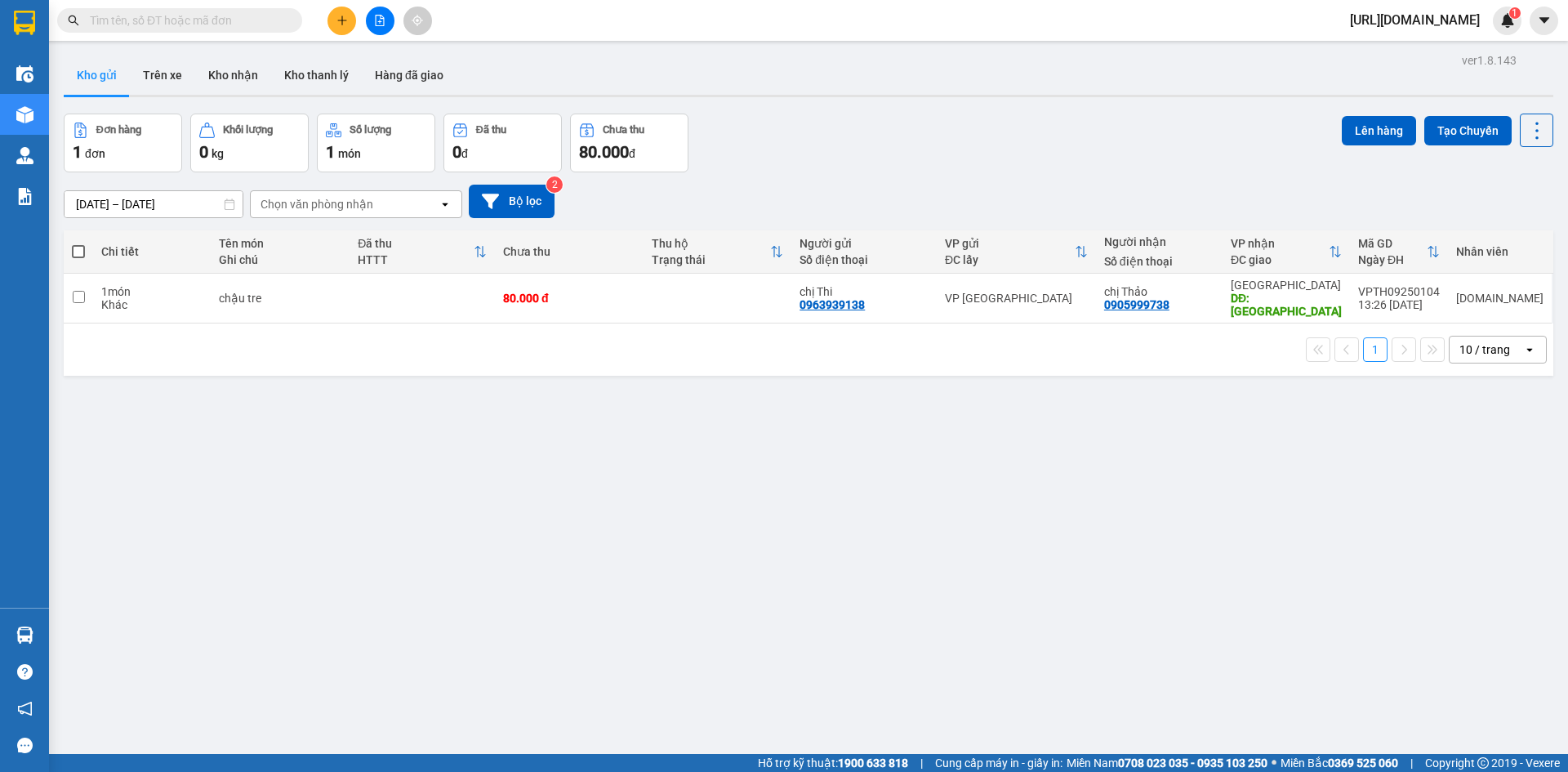
click at [94, 70] on button "Kho gửi" at bounding box center [96, 75] width 66 height 39
click at [156, 75] on button "Trên xe" at bounding box center [162, 75] width 65 height 39
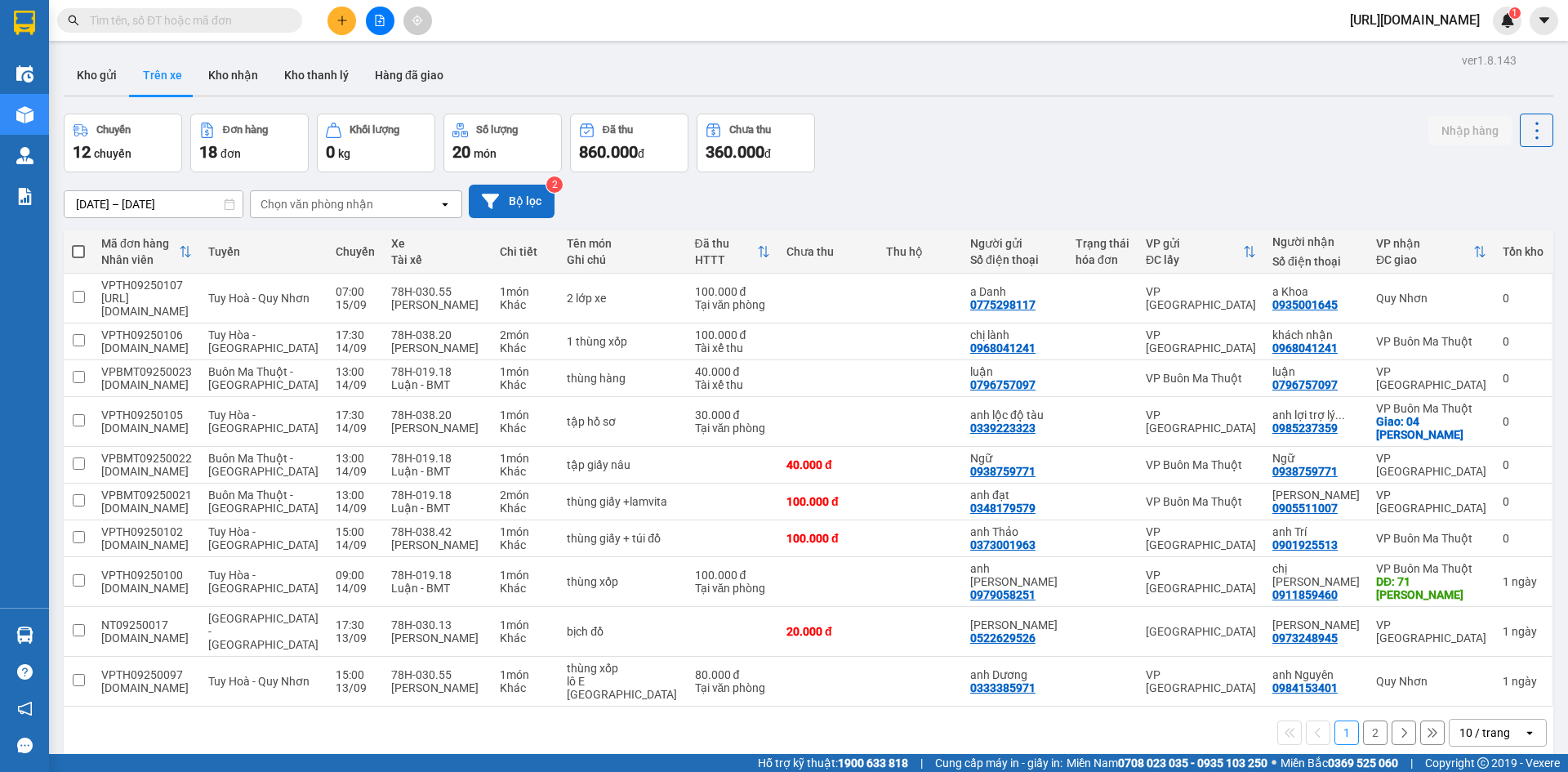
click at [520, 199] on button "Bộ lọc" at bounding box center [511, 201] width 86 height 33
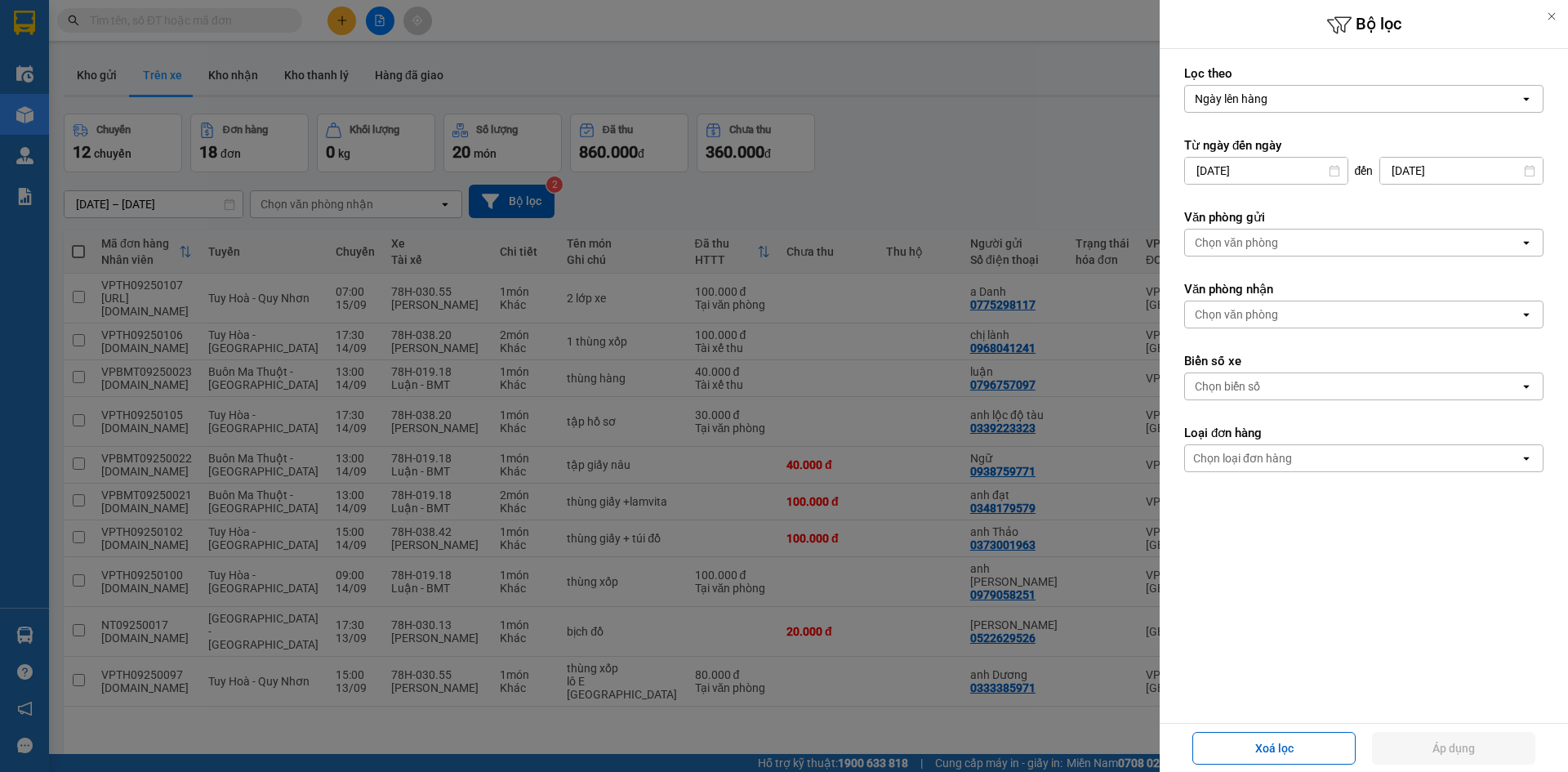
click at [1326, 242] on div "Chọn văn phòng" at bounding box center [1352, 242] width 335 height 27
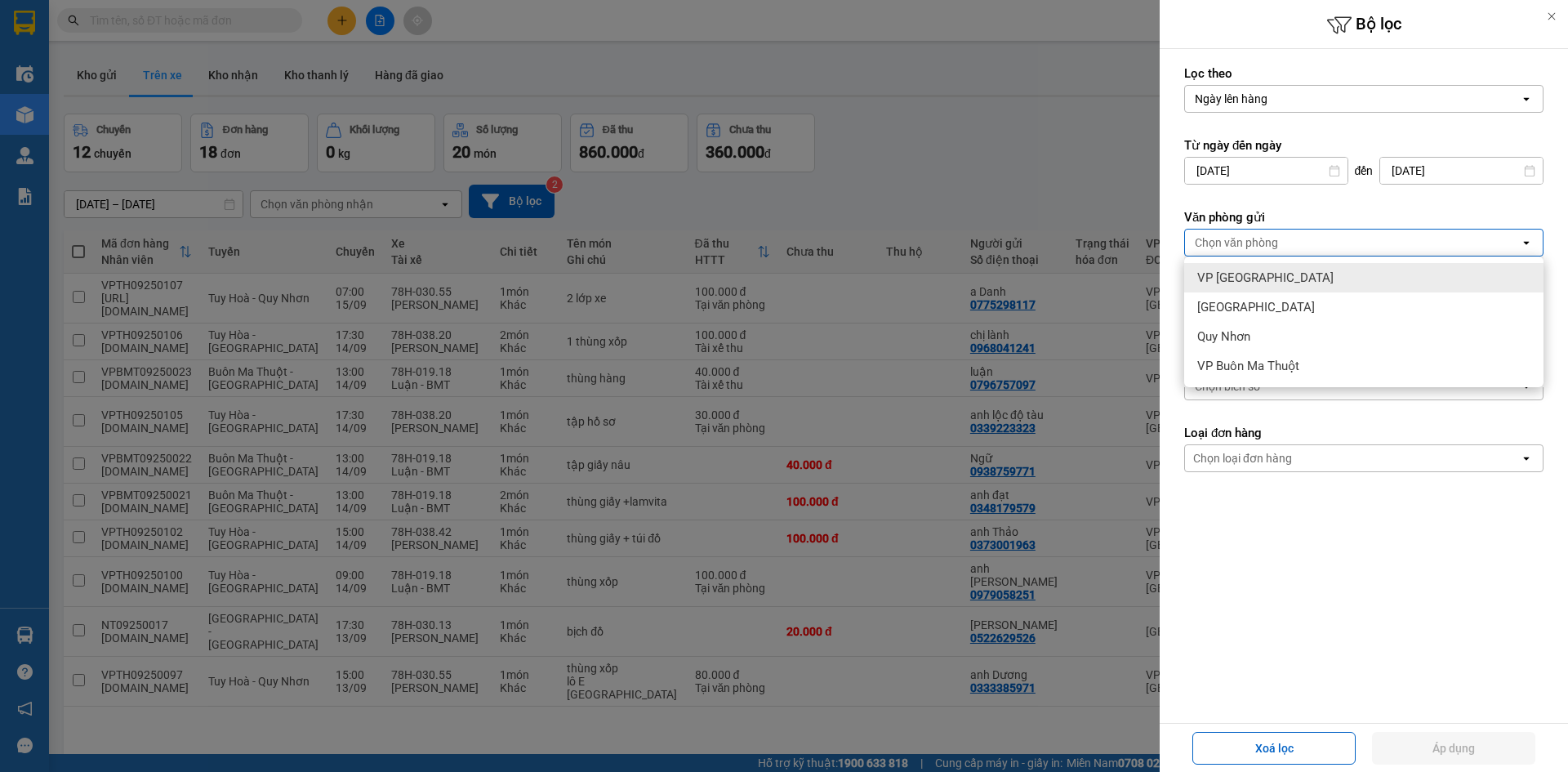
click at [1278, 272] on div "VP Tuy Hòa" at bounding box center [1363, 278] width 359 height 30
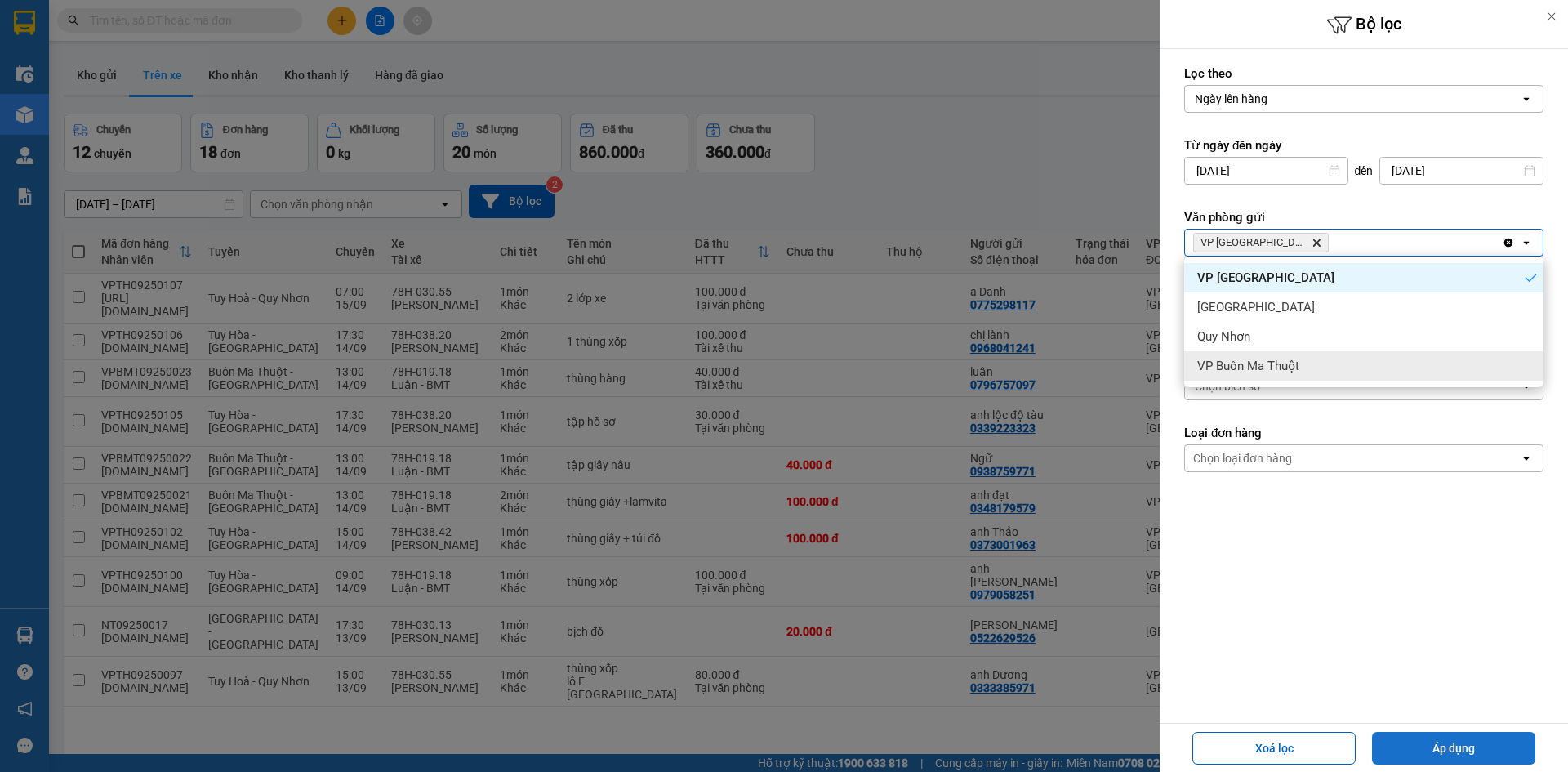
click at [1493, 742] on button "Áp dụng" at bounding box center [1454, 747] width 163 height 32
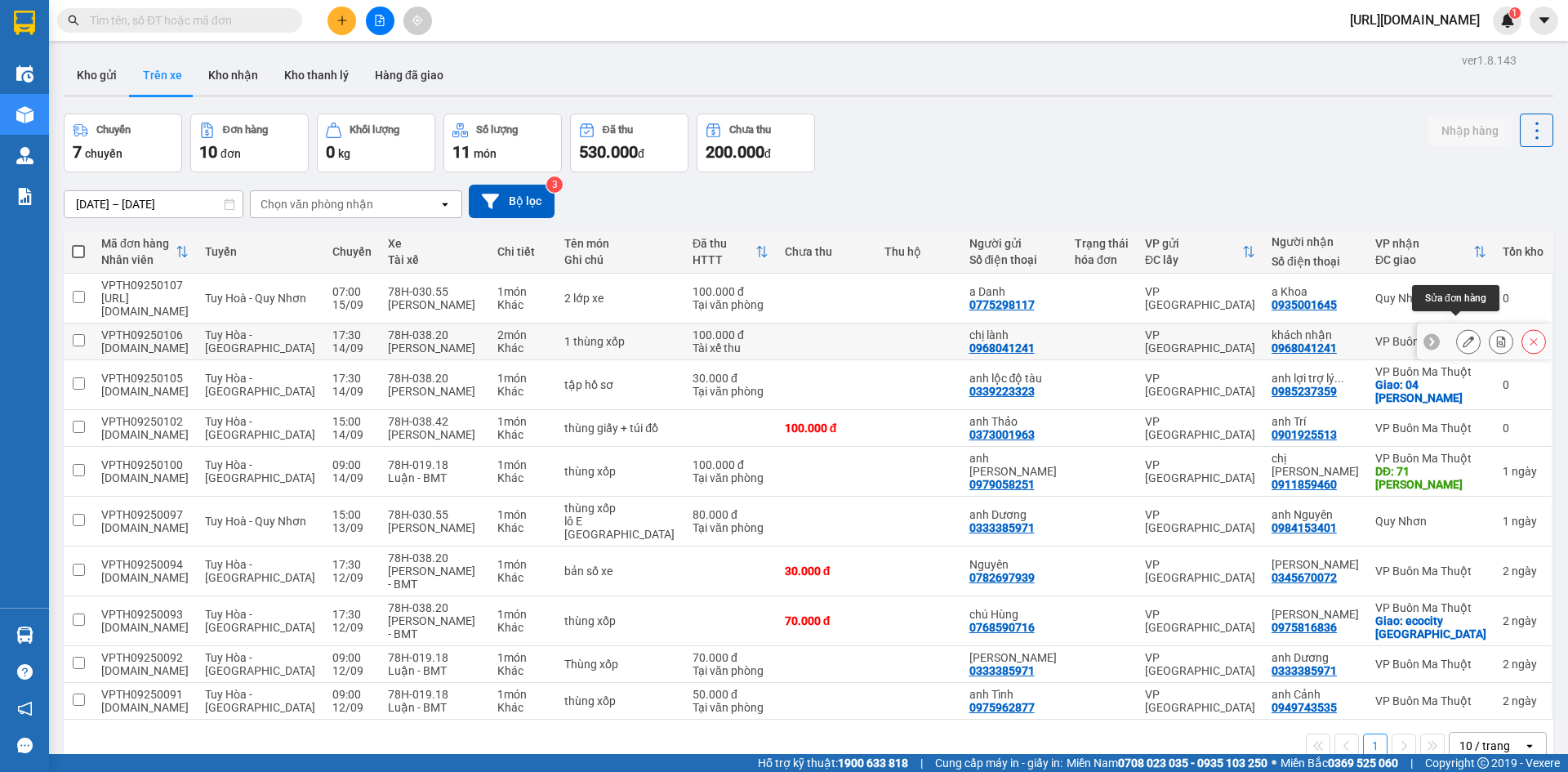
click at [1463, 336] on icon at bounding box center [1469, 342] width 12 height 12
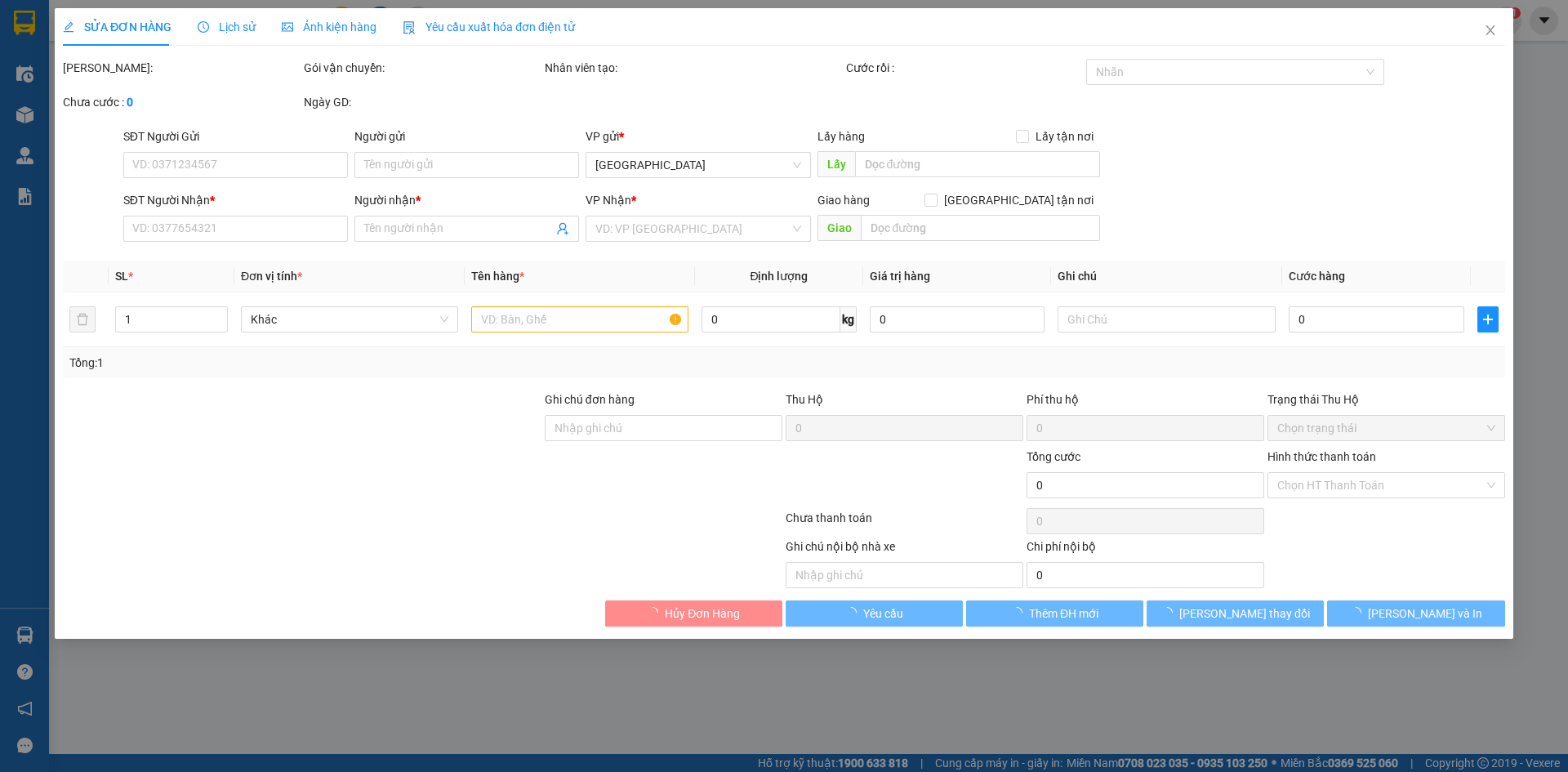
type input "0968041241"
type input "chị lành"
type input "0968041241"
type input "khách nhận"
type input "100.000"
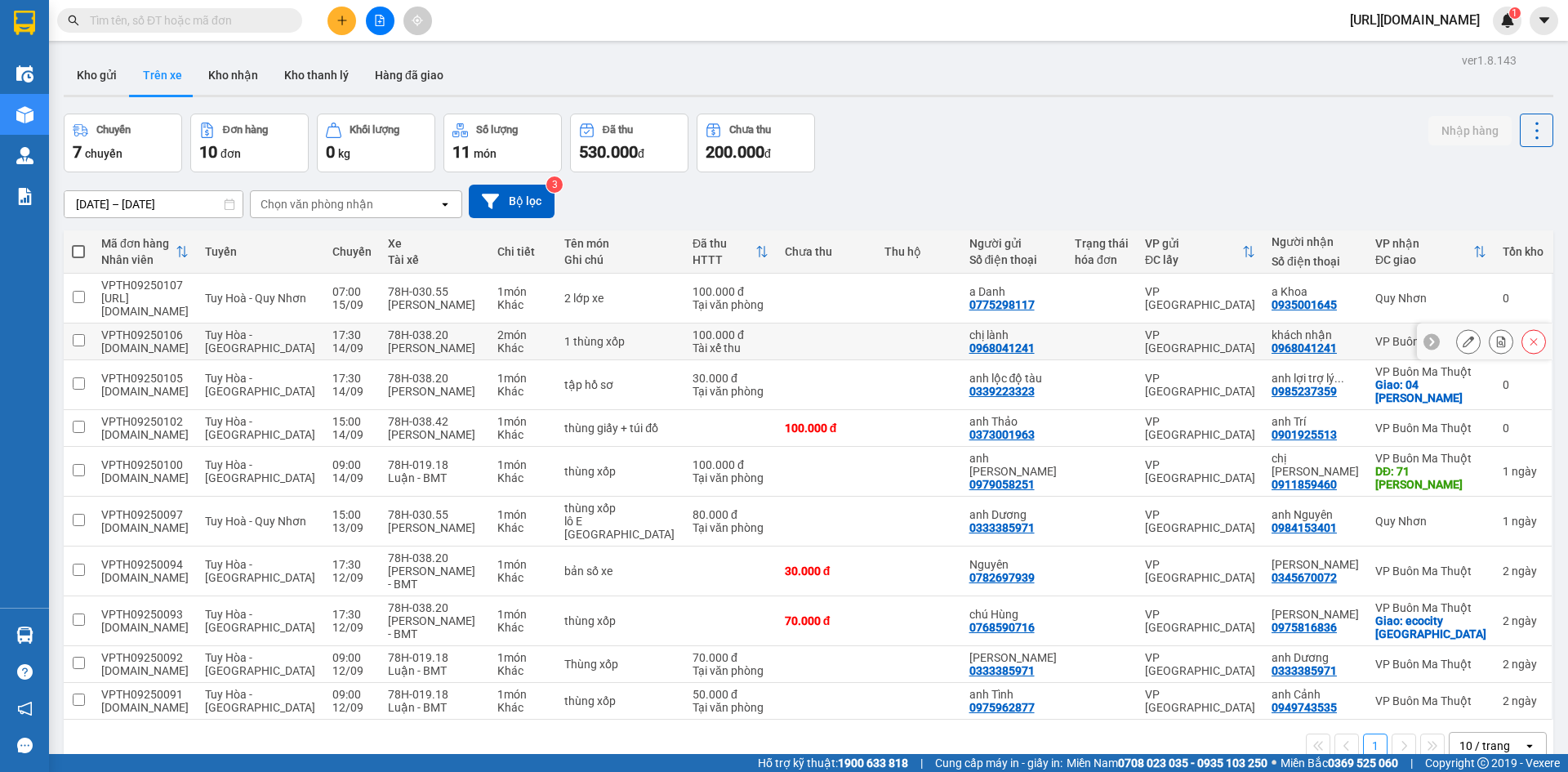
click at [1463, 336] on icon at bounding box center [1469, 342] width 12 height 12
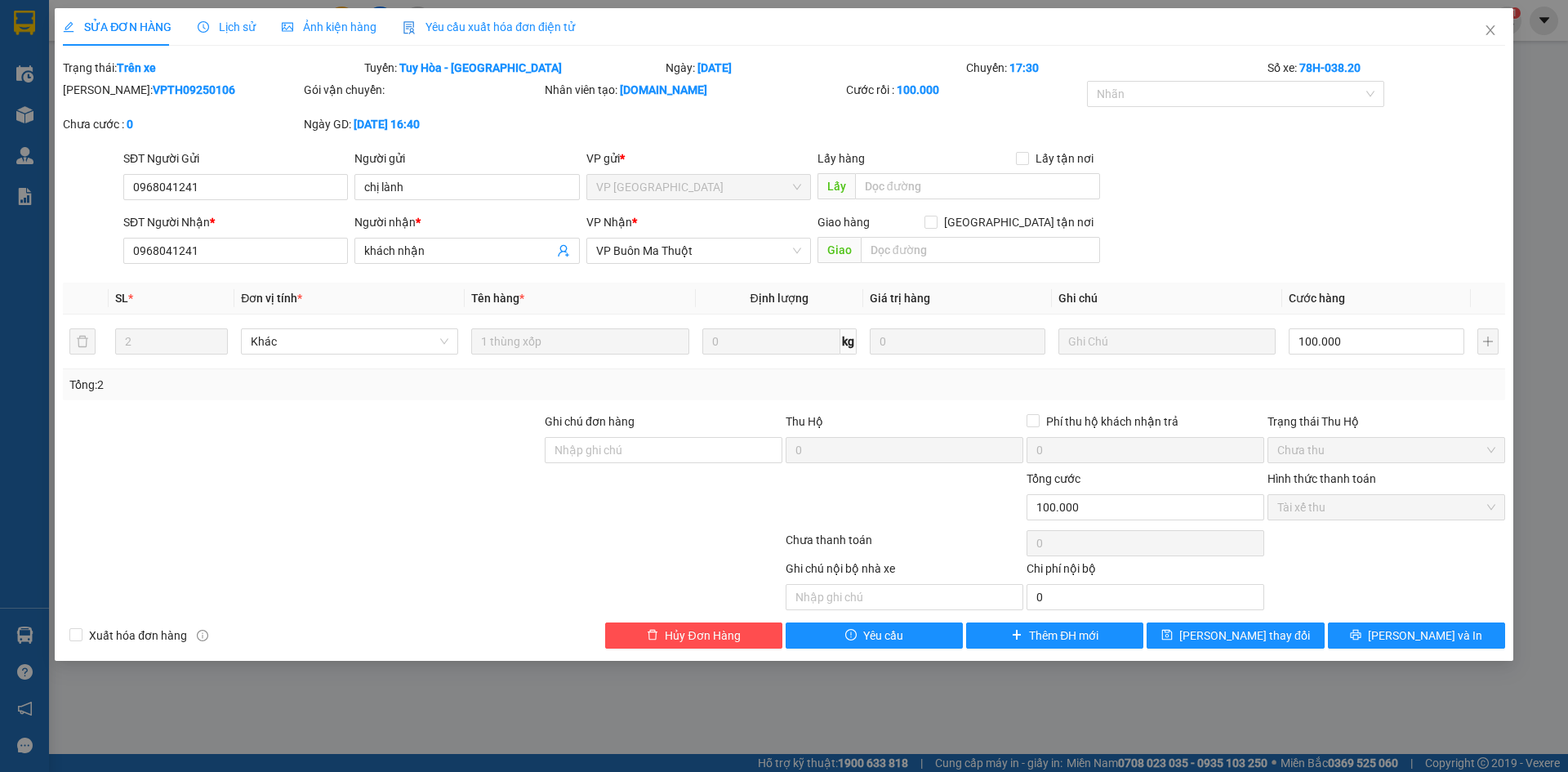
click at [131, 32] on span "SỬA ĐƠN HÀNG" at bounding box center [117, 27] width 108 height 13
click at [1310, 347] on input "100.000" at bounding box center [1376, 341] width 175 height 27
click at [1355, 390] on div "Tổng: 2" at bounding box center [784, 385] width 1429 height 18
click at [1261, 636] on span "Lưu thay đổi" at bounding box center [1244, 635] width 131 height 18
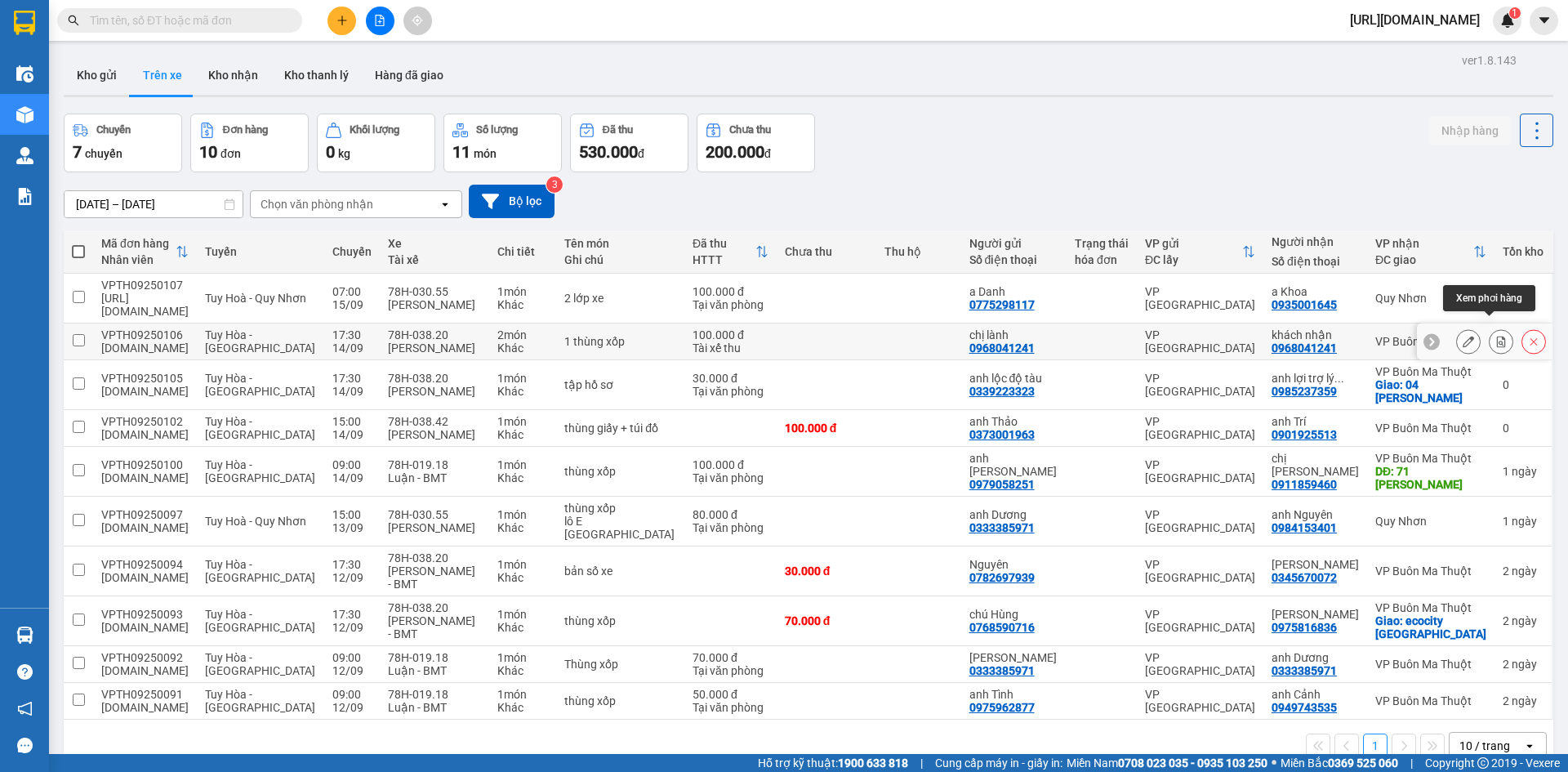
click at [1495, 336] on icon at bounding box center [1501, 342] width 12 height 12
click at [1463, 336] on icon at bounding box center [1469, 342] width 12 height 12
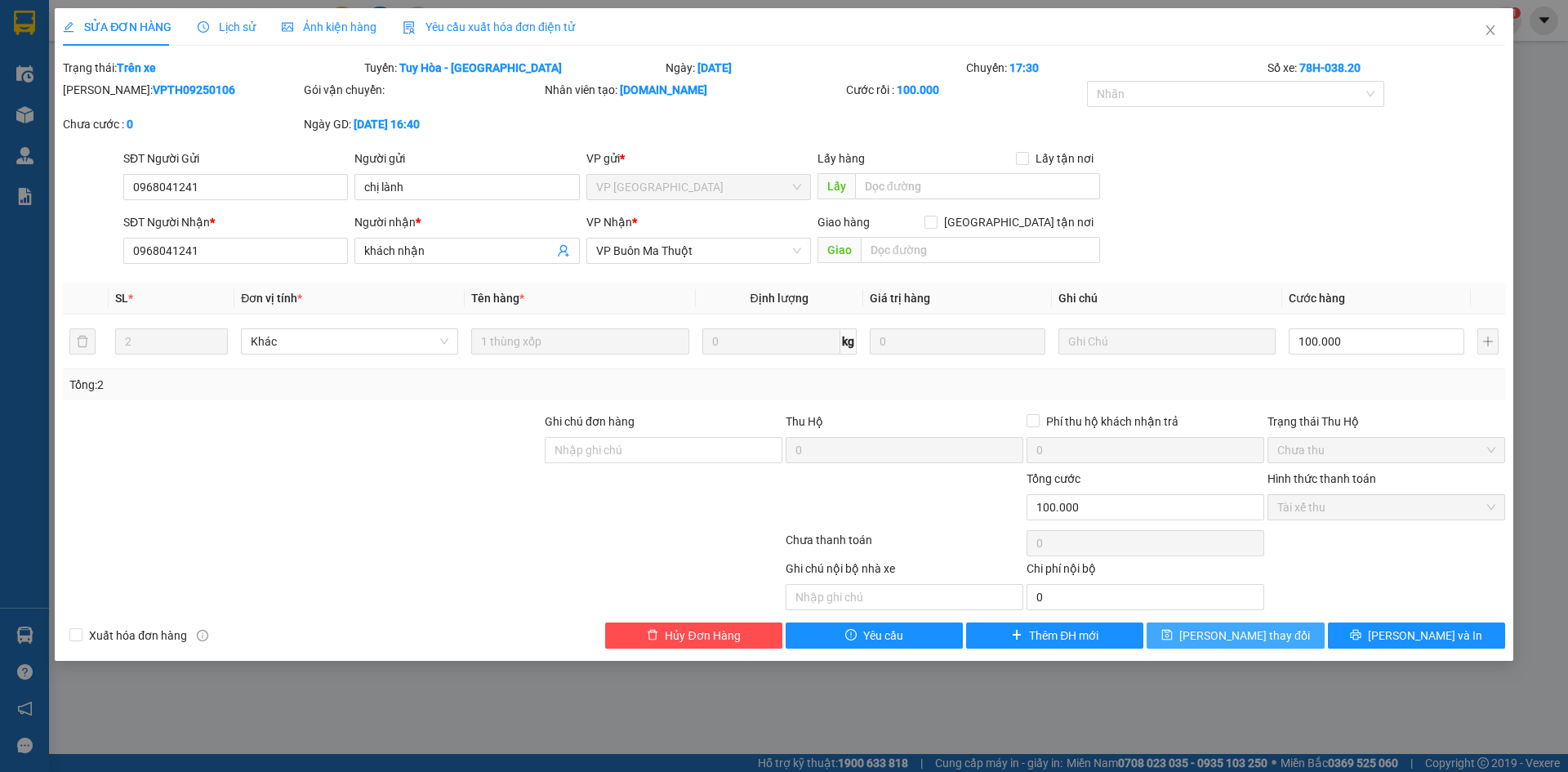
click at [1253, 635] on span "Lưu thay đổi" at bounding box center [1244, 635] width 131 height 18
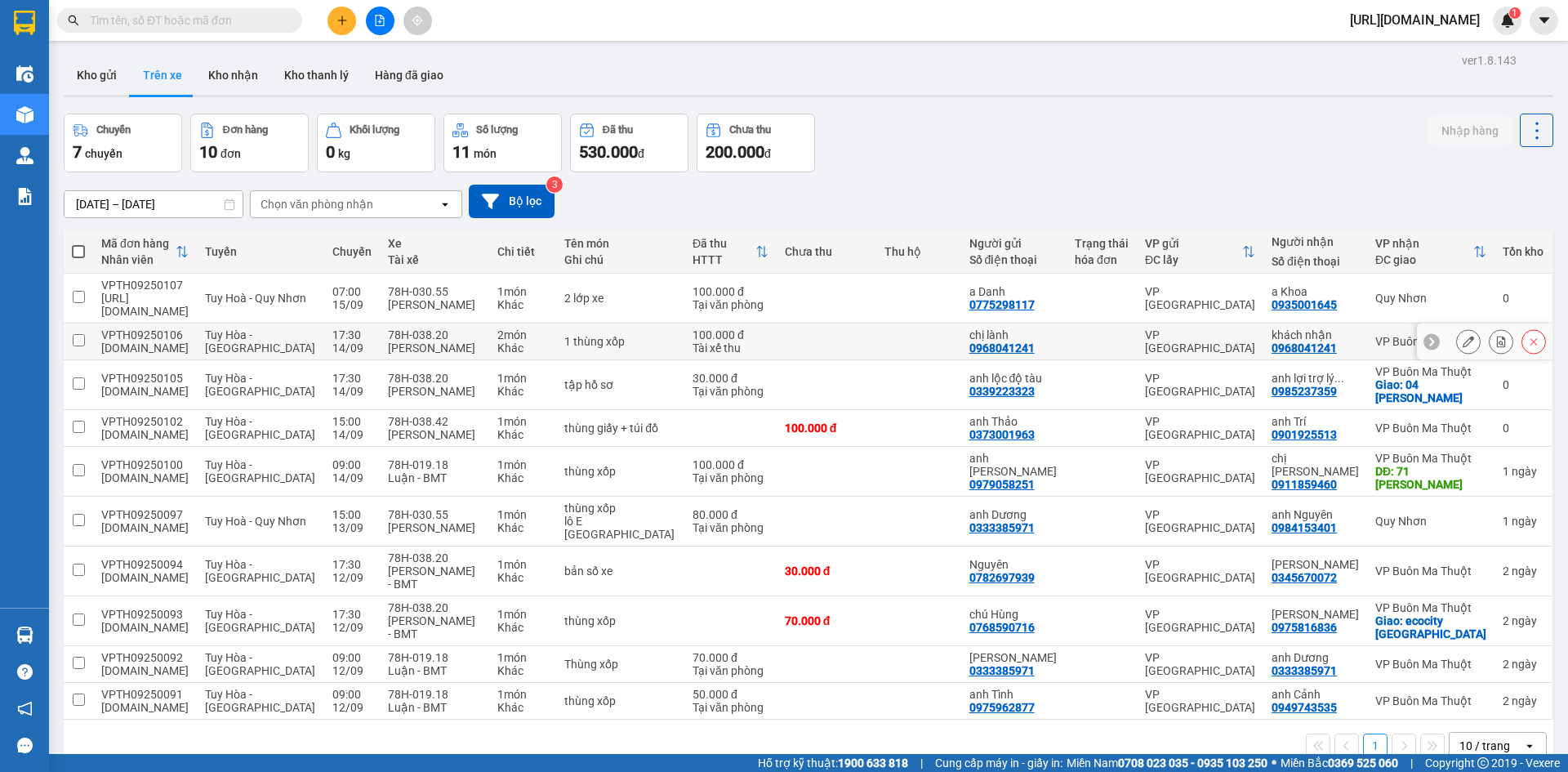
click at [84, 334] on input "checkbox" at bounding box center [79, 340] width 12 height 12
checkbox input "true"
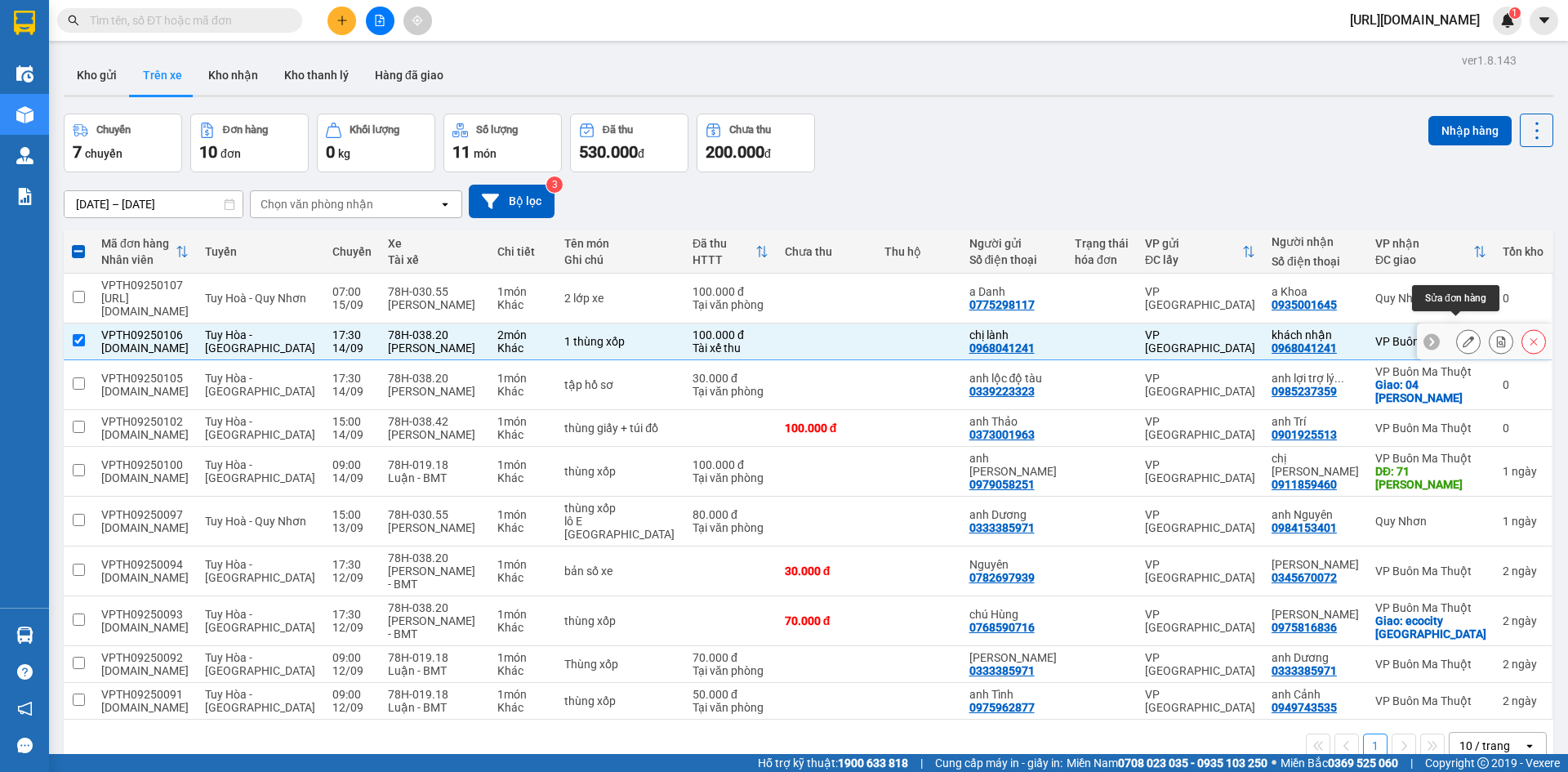
click at [1463, 336] on icon at bounding box center [1469, 342] width 12 height 12
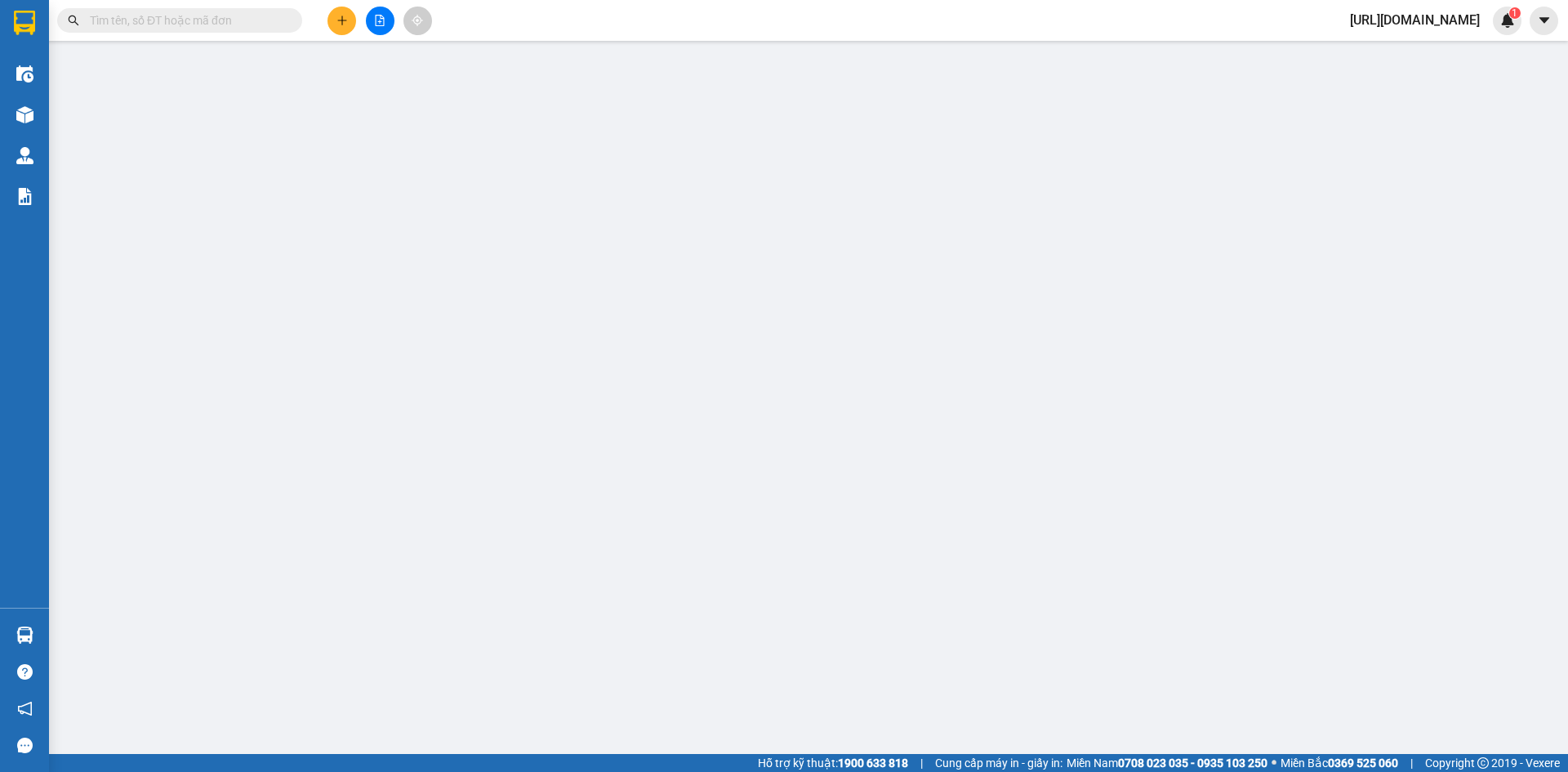
type input "0968041241"
type input "chị lành"
type input "0968041241"
type input "khách nhận"
type input "100.000"
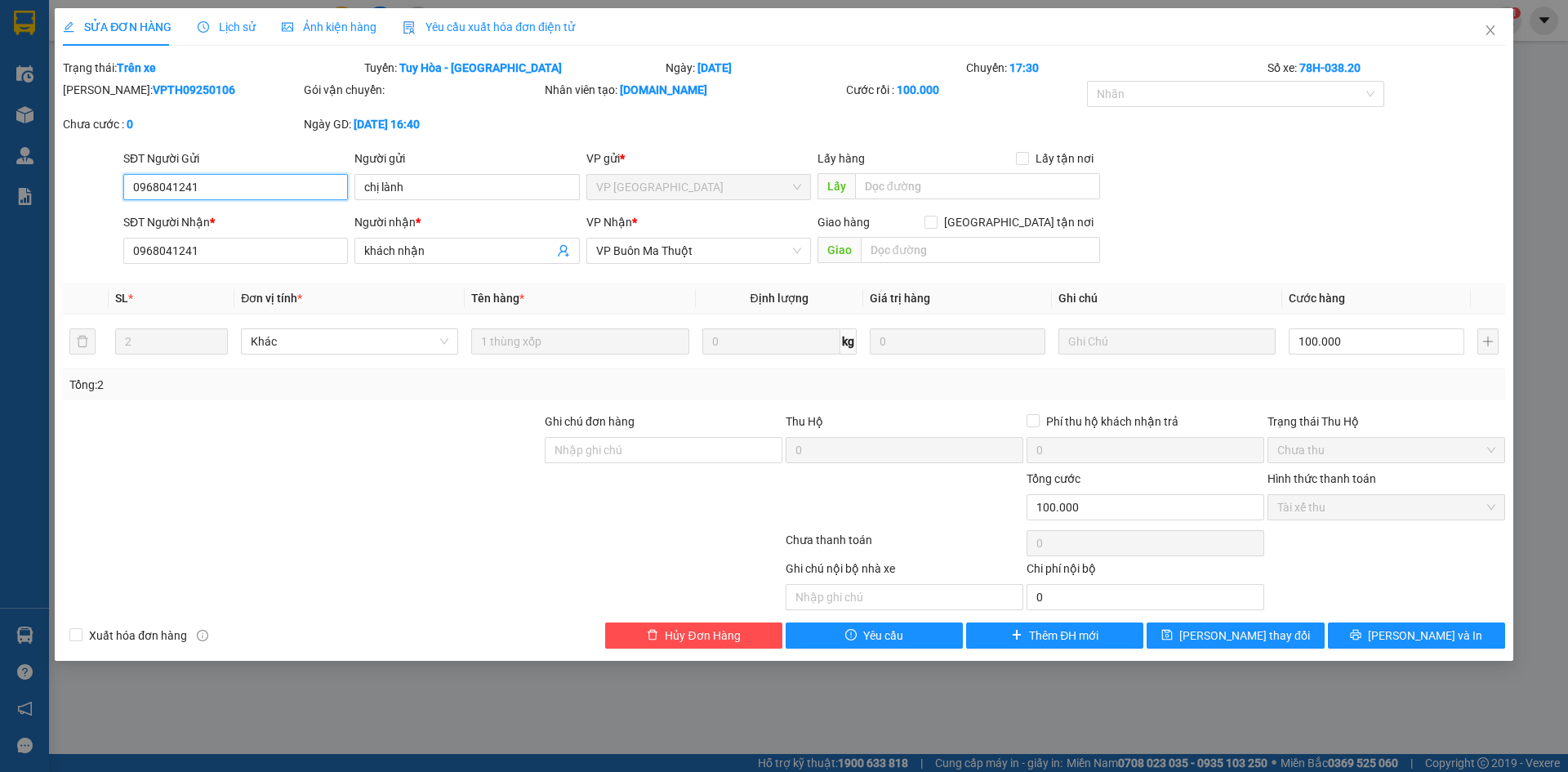
click at [1350, 508] on span "Tài xế thu" at bounding box center [1385, 507] width 218 height 25
click at [1170, 499] on input "100.000" at bounding box center [1145, 507] width 237 height 27
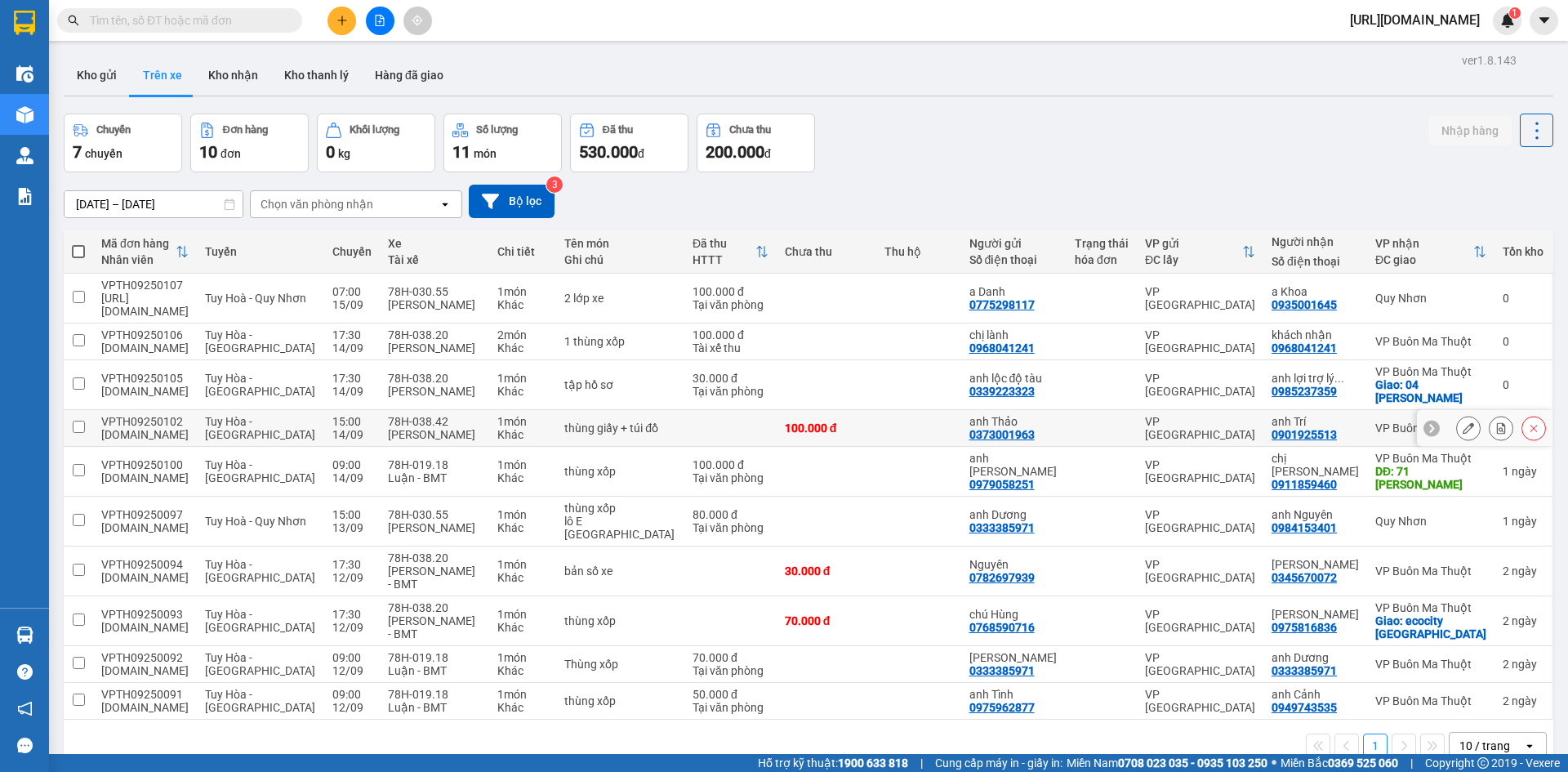
click at [1457, 415] on button at bounding box center [1468, 428] width 23 height 29
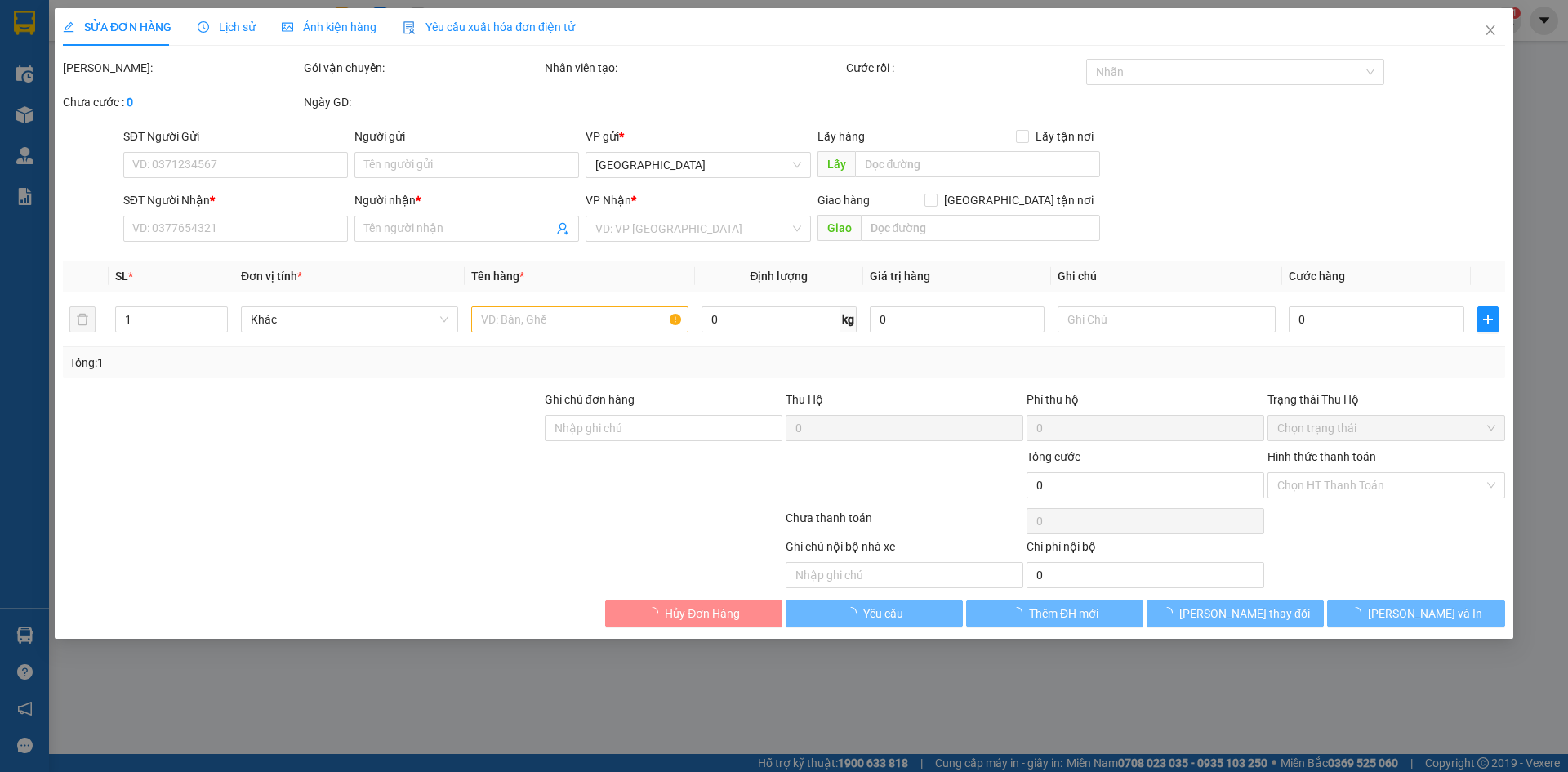
type input "0373001963"
type input "anh Thảo"
type input "0901925513"
type input "anh Trí"
type input "100.000"
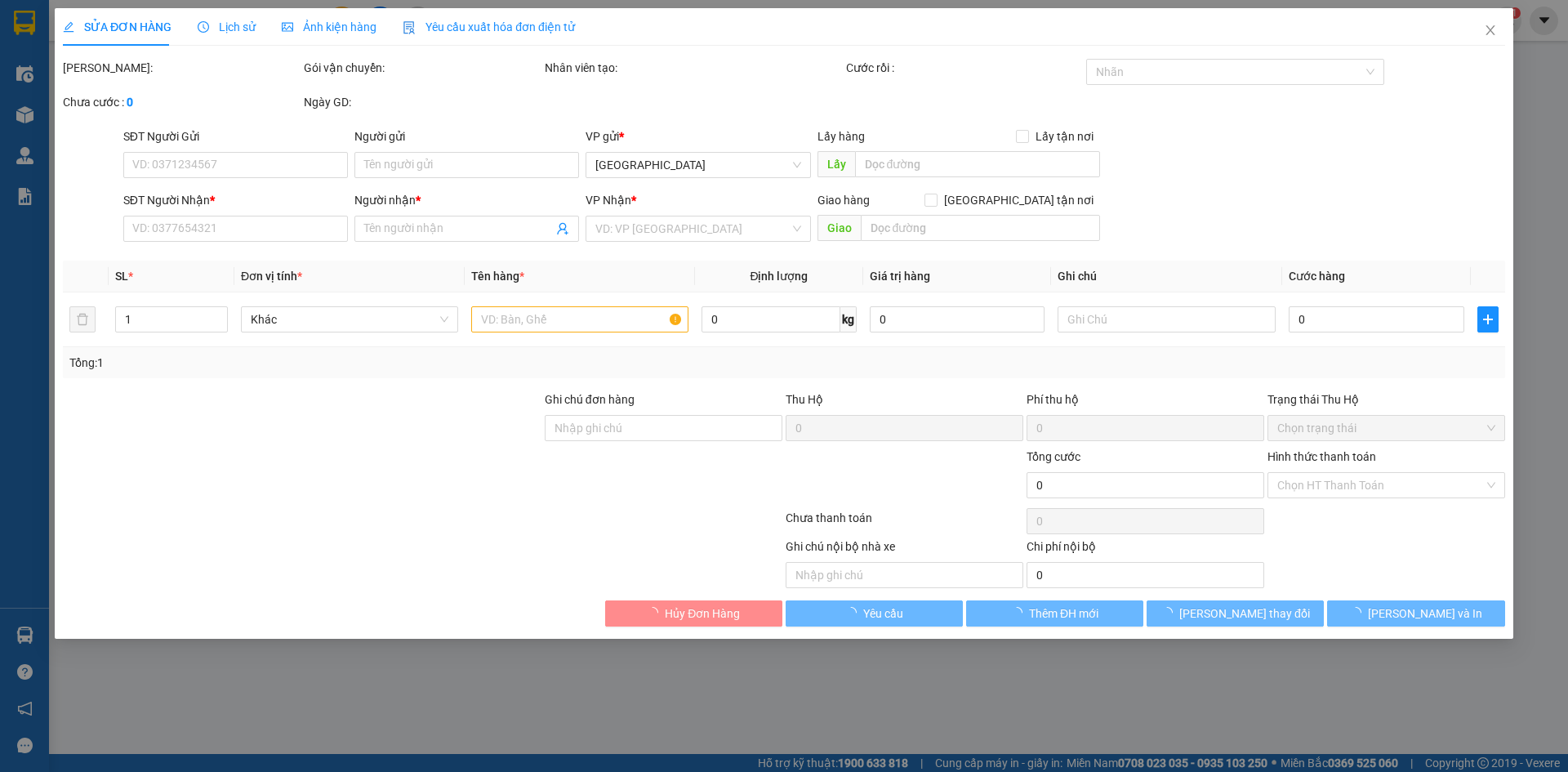
type input "100.000"
